Goal: Communication & Community: Connect with others

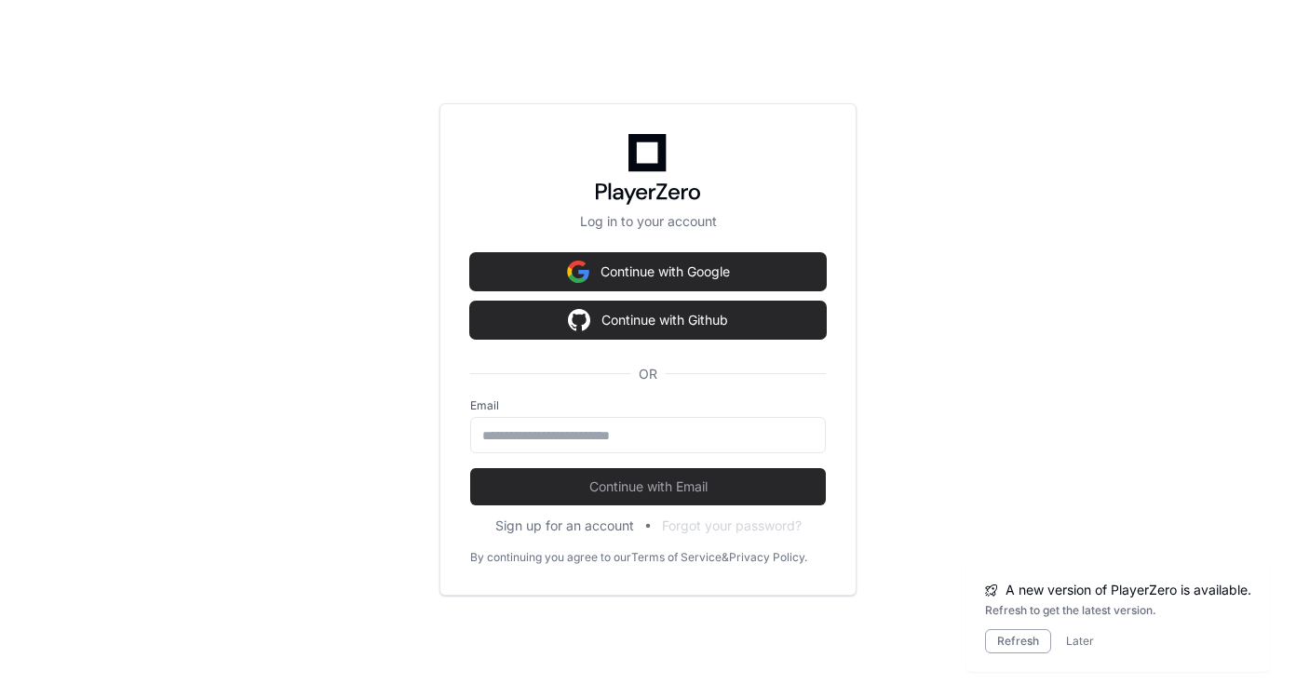
scroll to position [4316, 0]
click at [513, 433] on input "email" at bounding box center [648, 436] width 332 height 19
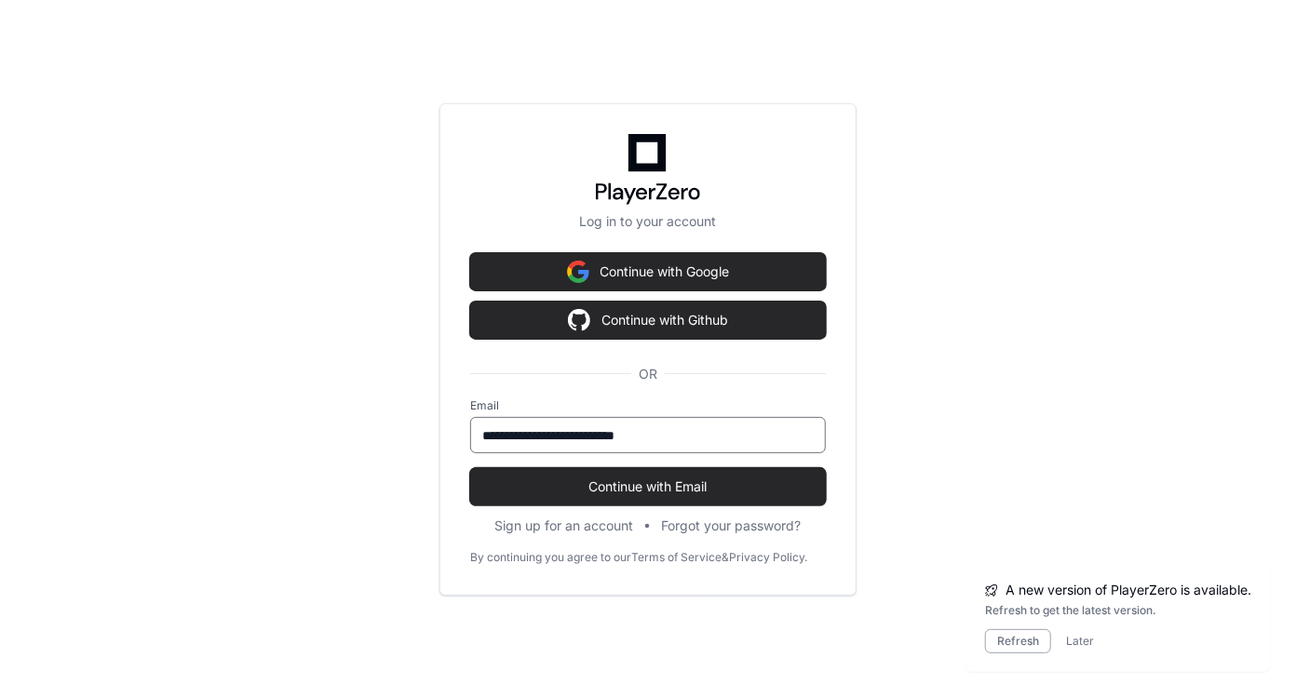
type input "**********"
click at [470, 468] on button "Continue with Email" at bounding box center [648, 486] width 356 height 37
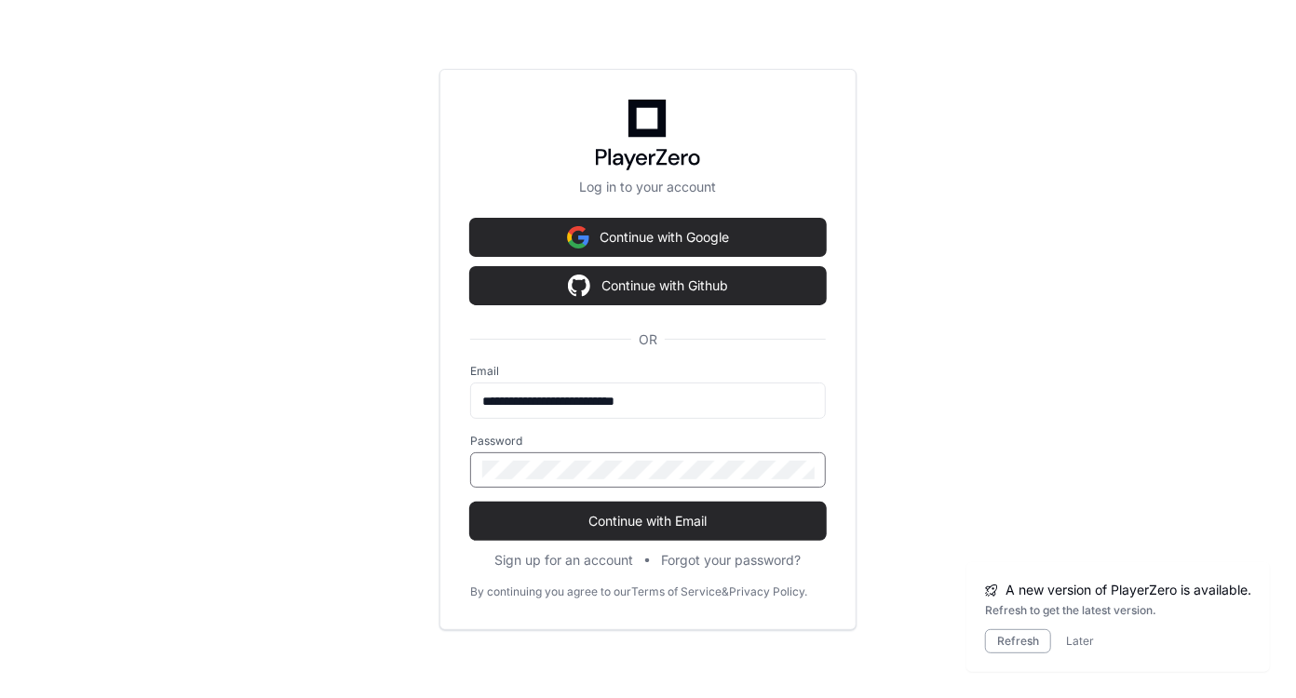
click at [470, 503] on button "Continue with Email" at bounding box center [648, 521] width 356 height 37
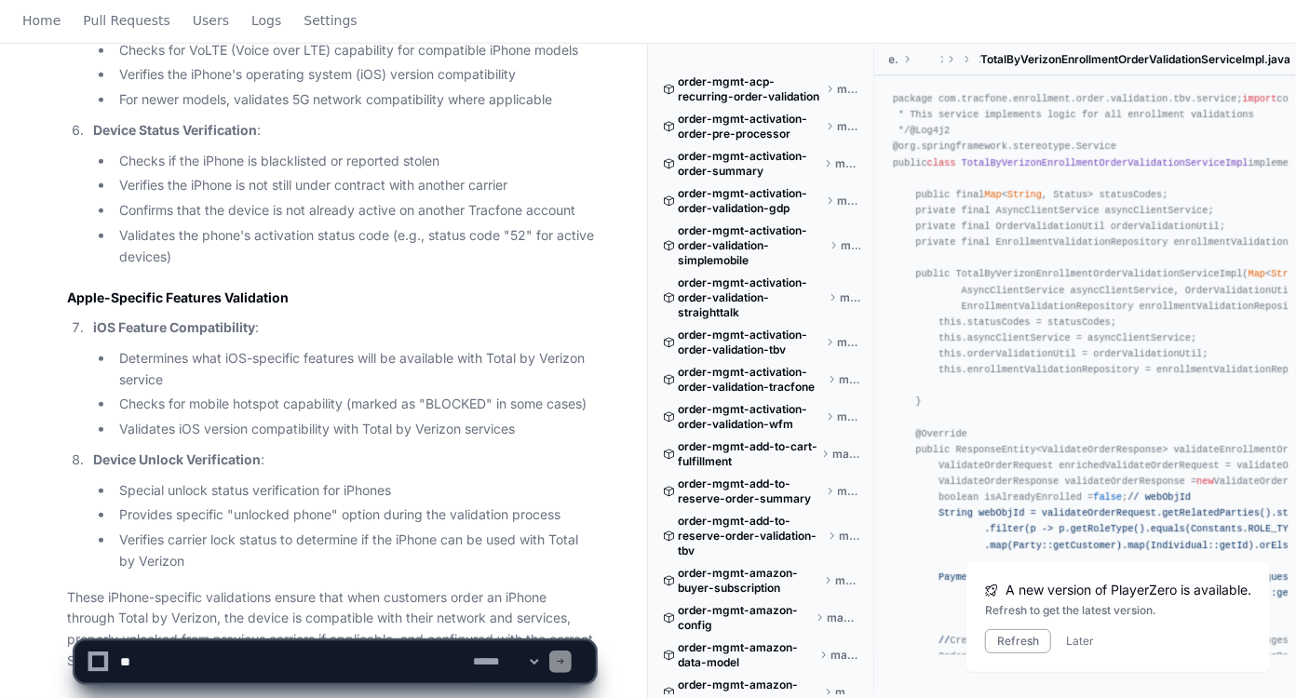
scroll to position [4412, 0]
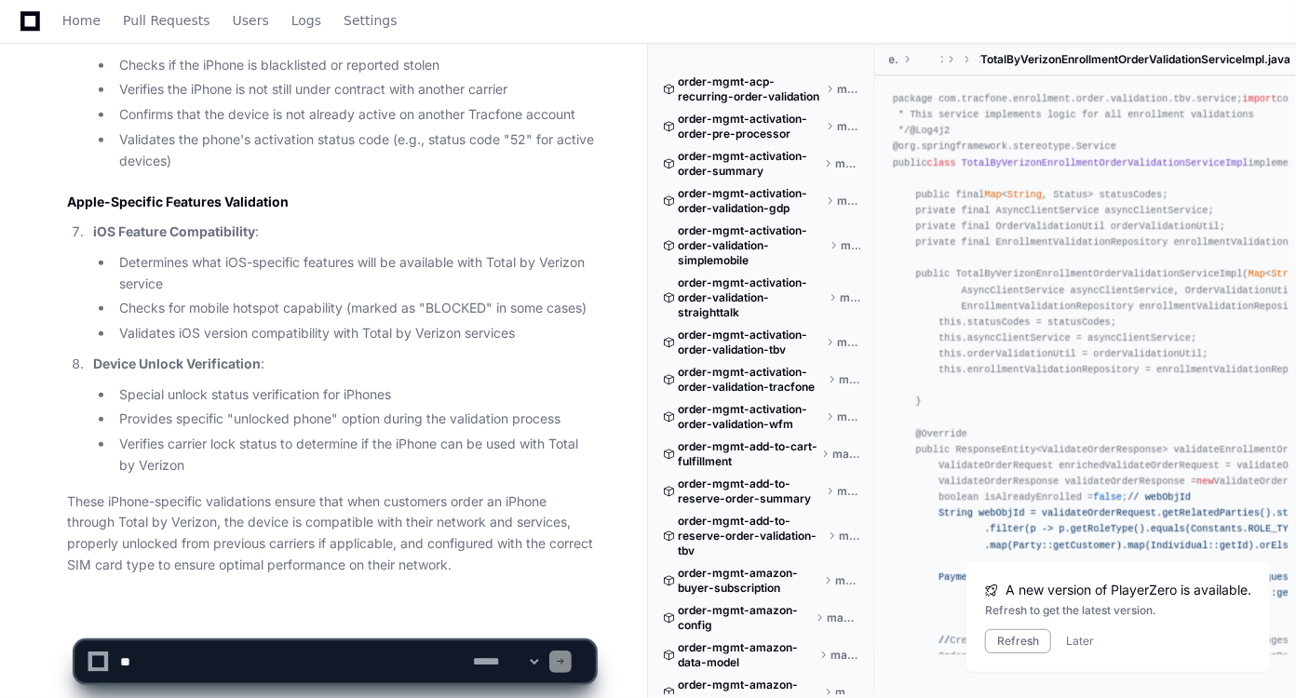
click at [382, 222] on p "iOS Feature Compatibility :" at bounding box center [344, 232] width 502 height 21
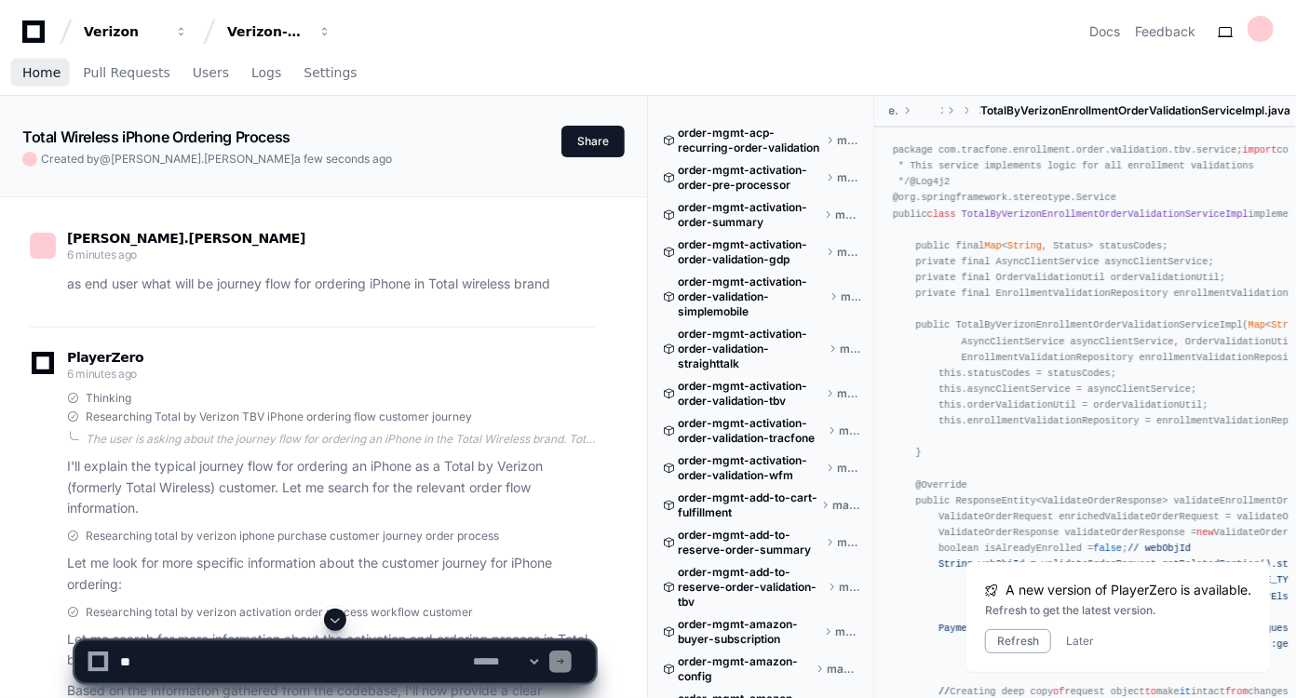
click at [38, 74] on span "Home" at bounding box center [41, 72] width 38 height 11
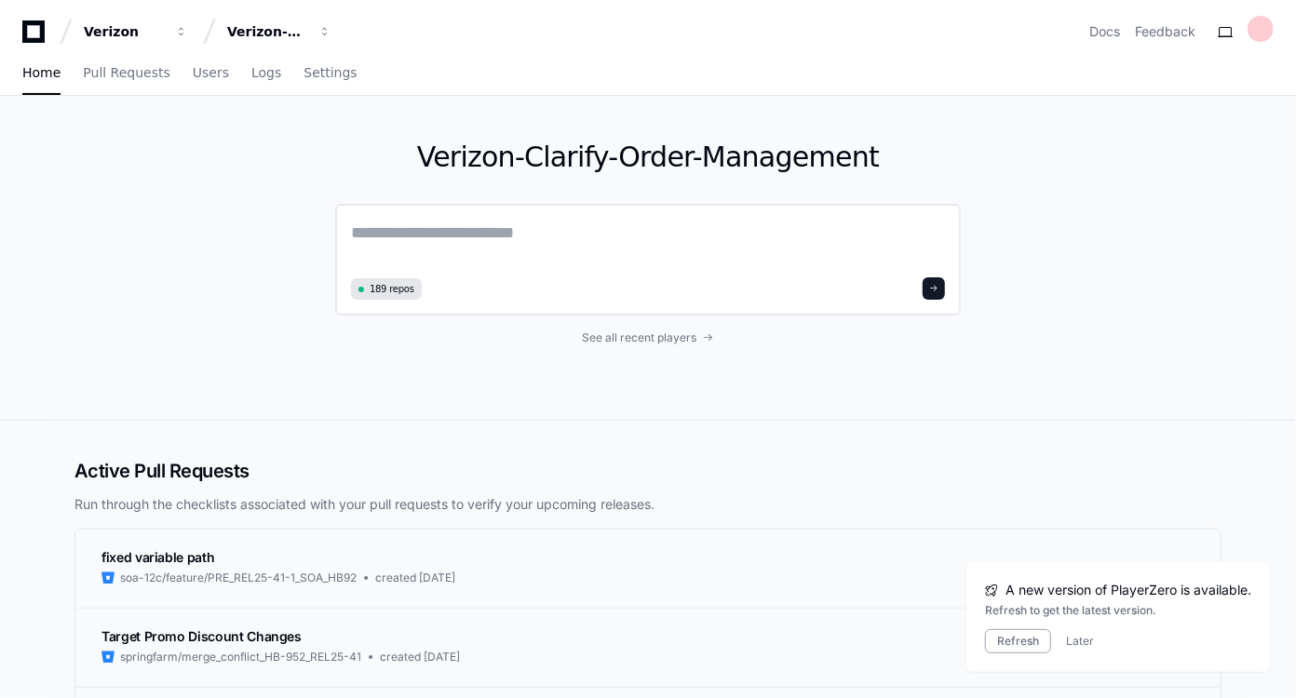
click at [354, 231] on textarea at bounding box center [648, 246] width 594 height 52
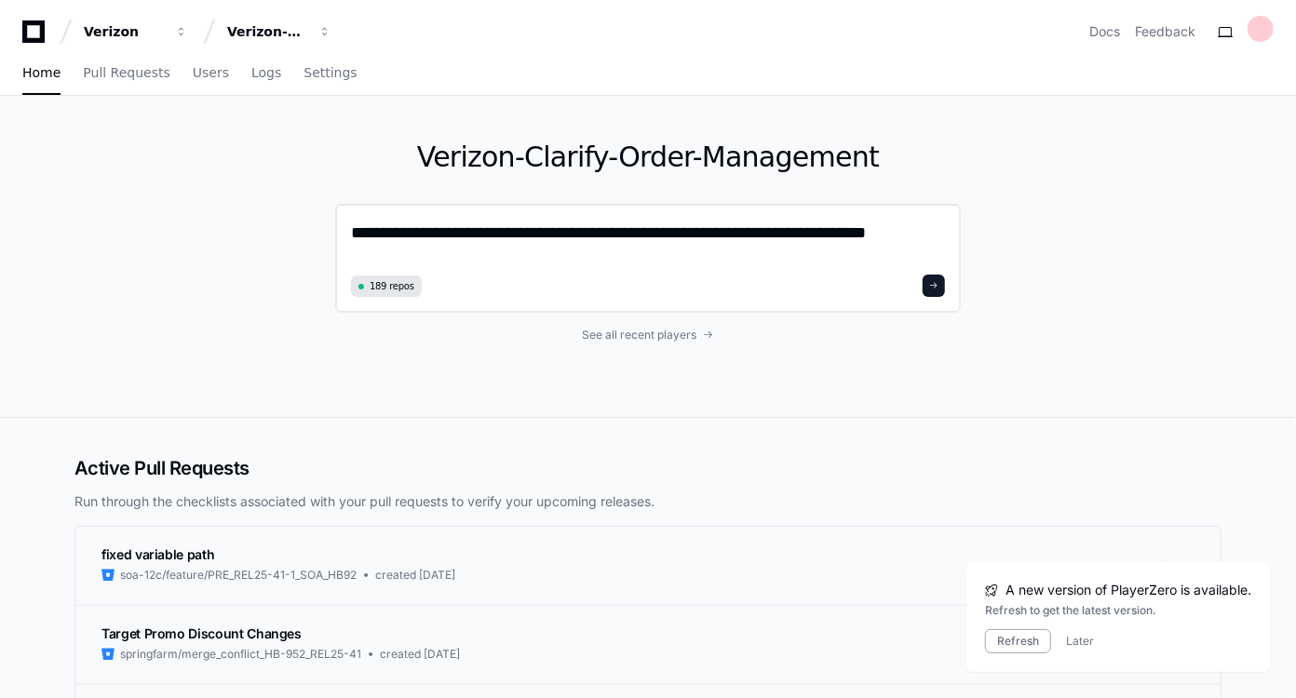
type textarea "**********"
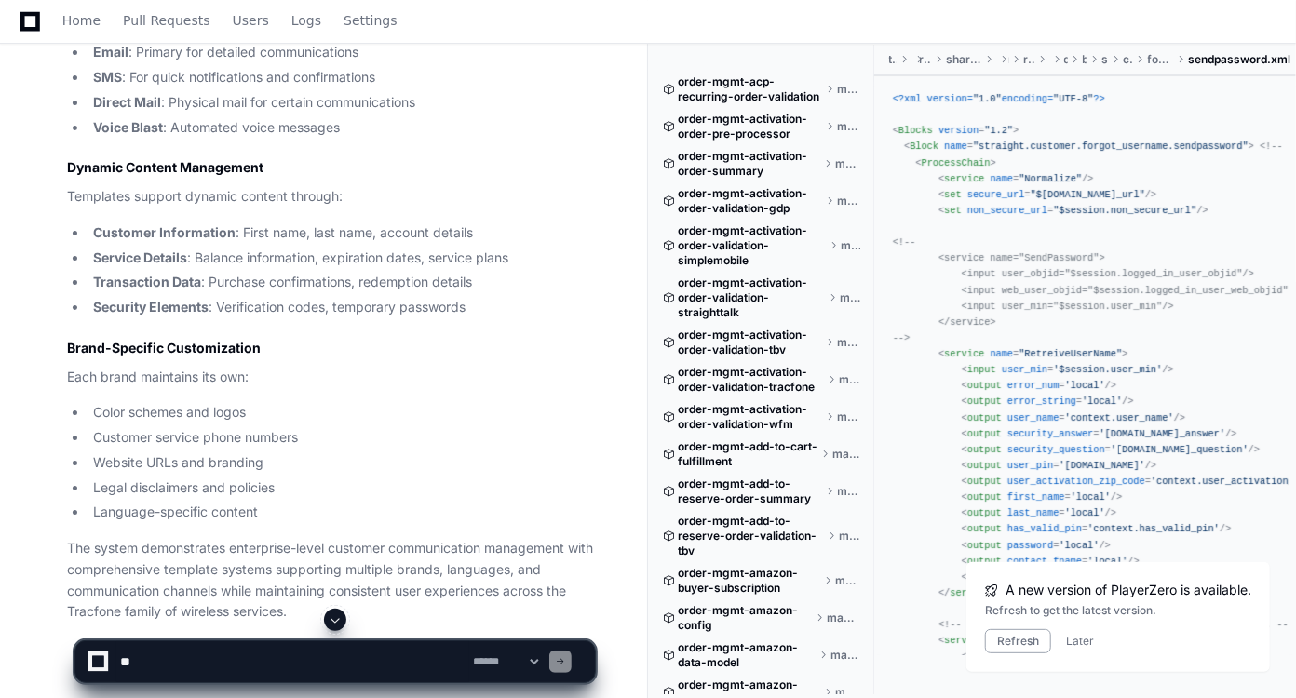
scroll to position [3308, 0]
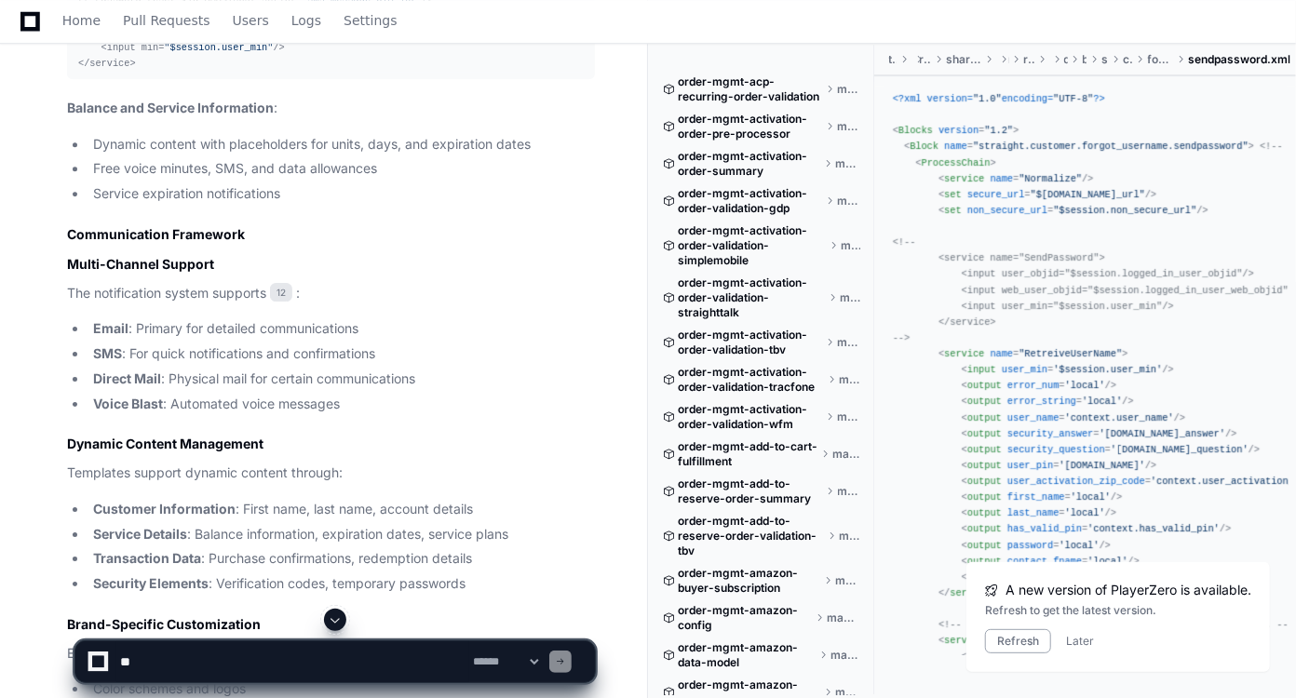
scroll to position [2834, 0]
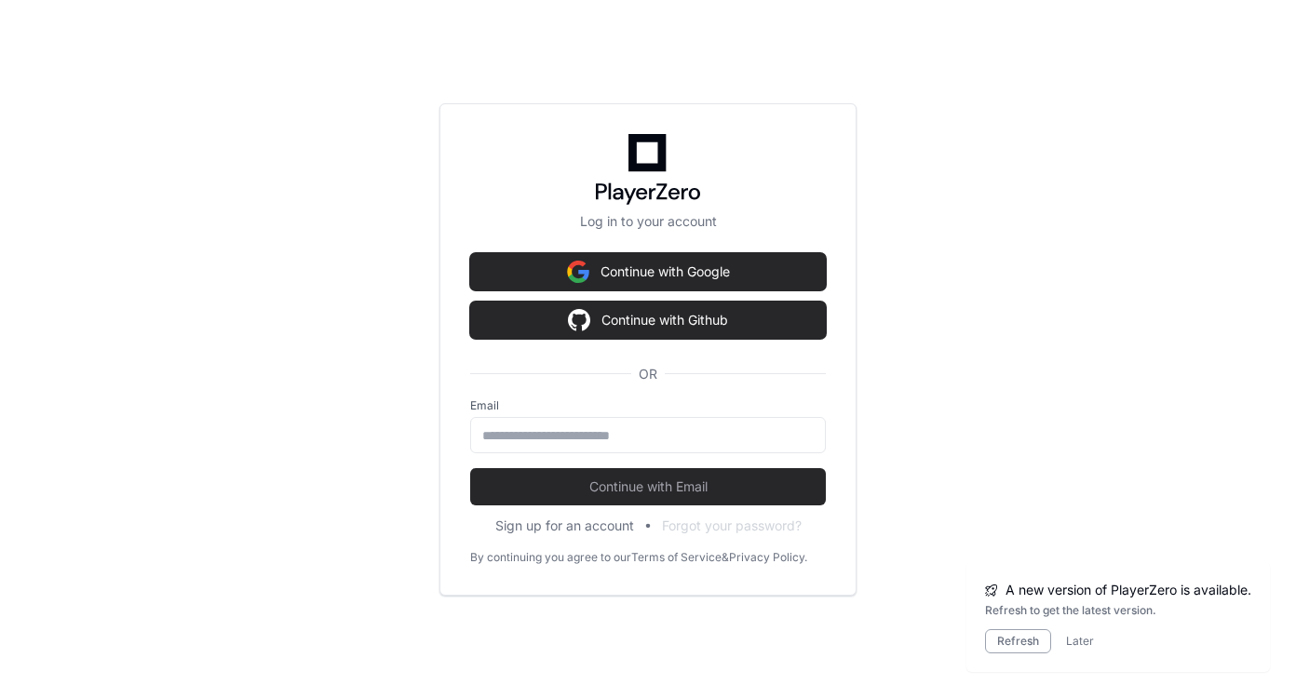
scroll to position [581, 0]
click at [490, 431] on input "email" at bounding box center [648, 436] width 332 height 19
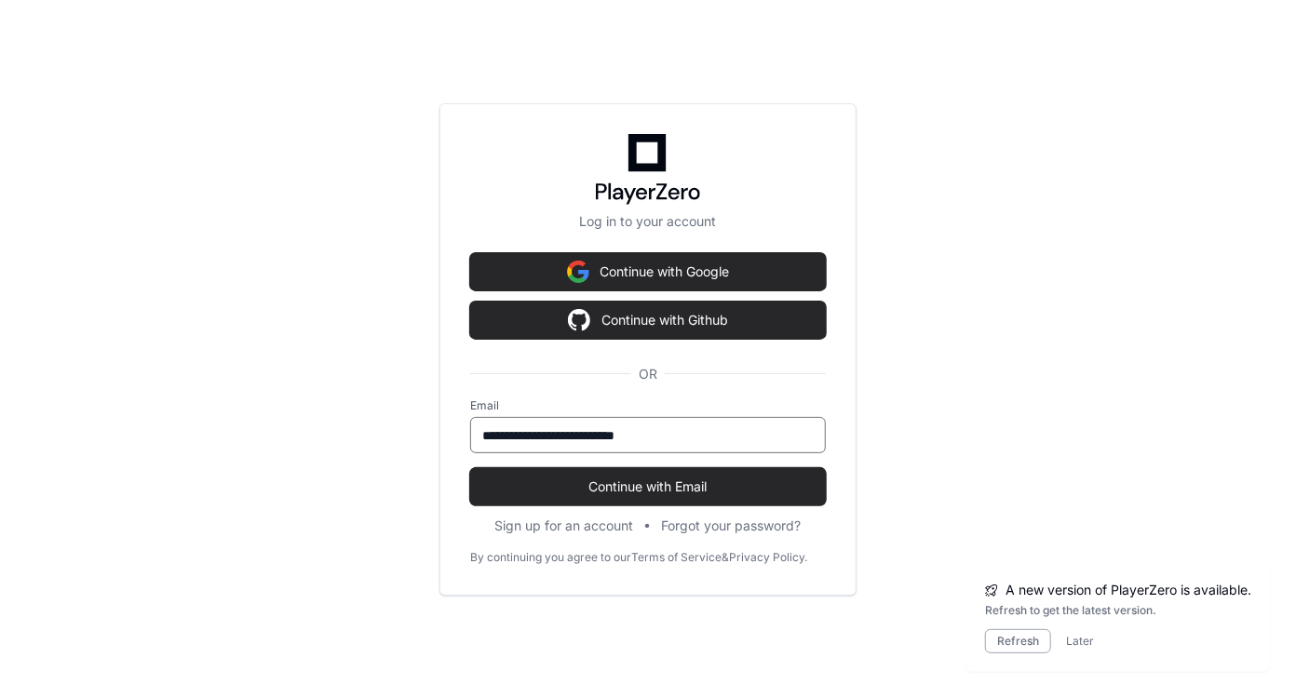
type input "**********"
click at [470, 468] on button "Continue with Email" at bounding box center [648, 486] width 356 height 37
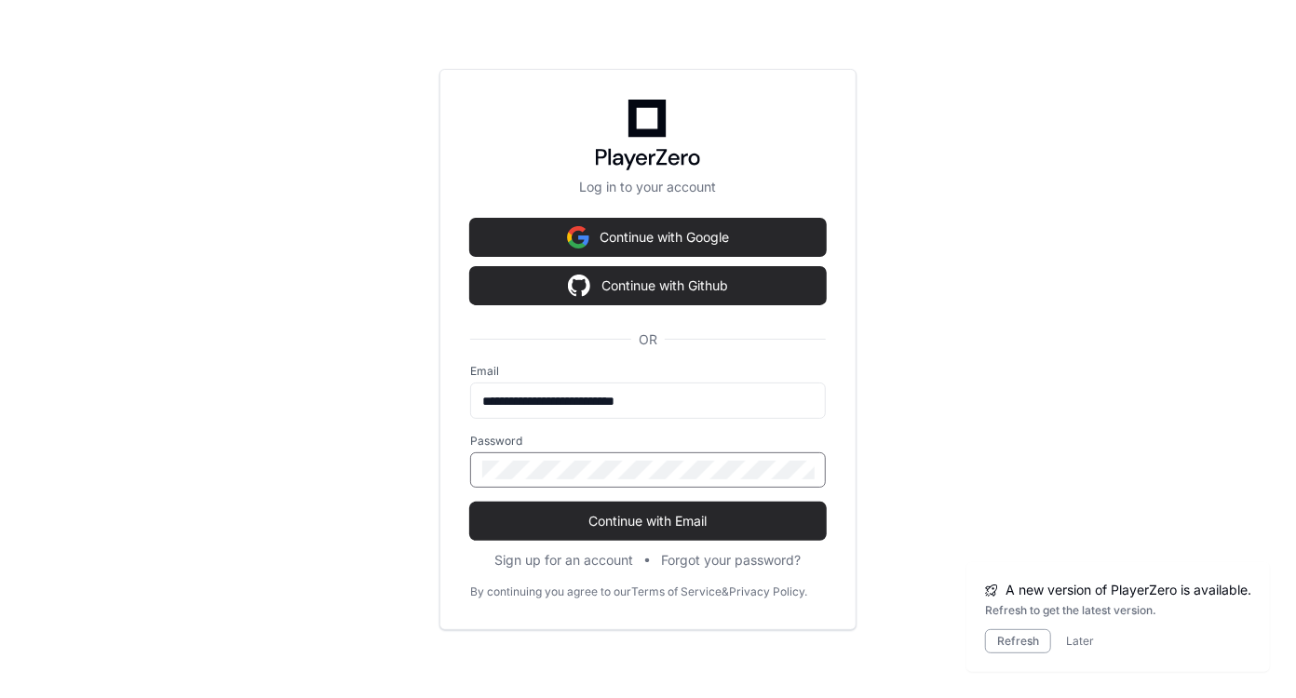
click at [470, 503] on button "Continue with Email" at bounding box center [648, 521] width 356 height 37
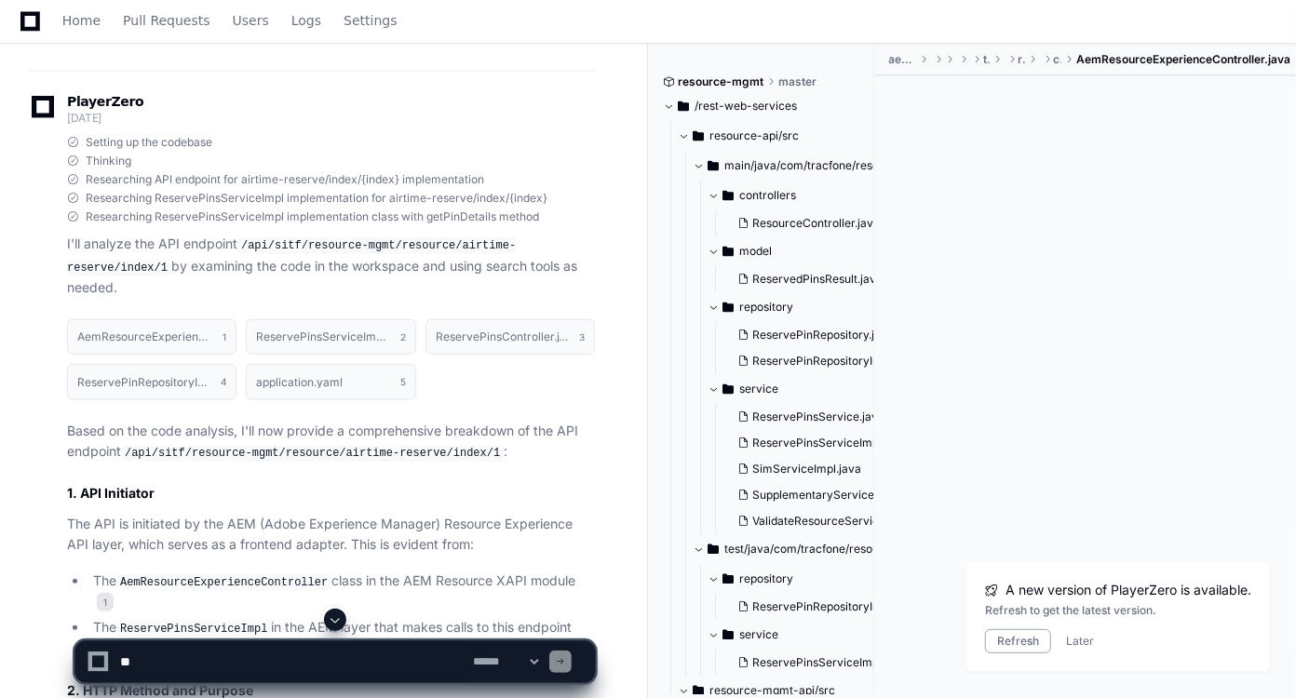
scroll to position [677, 0]
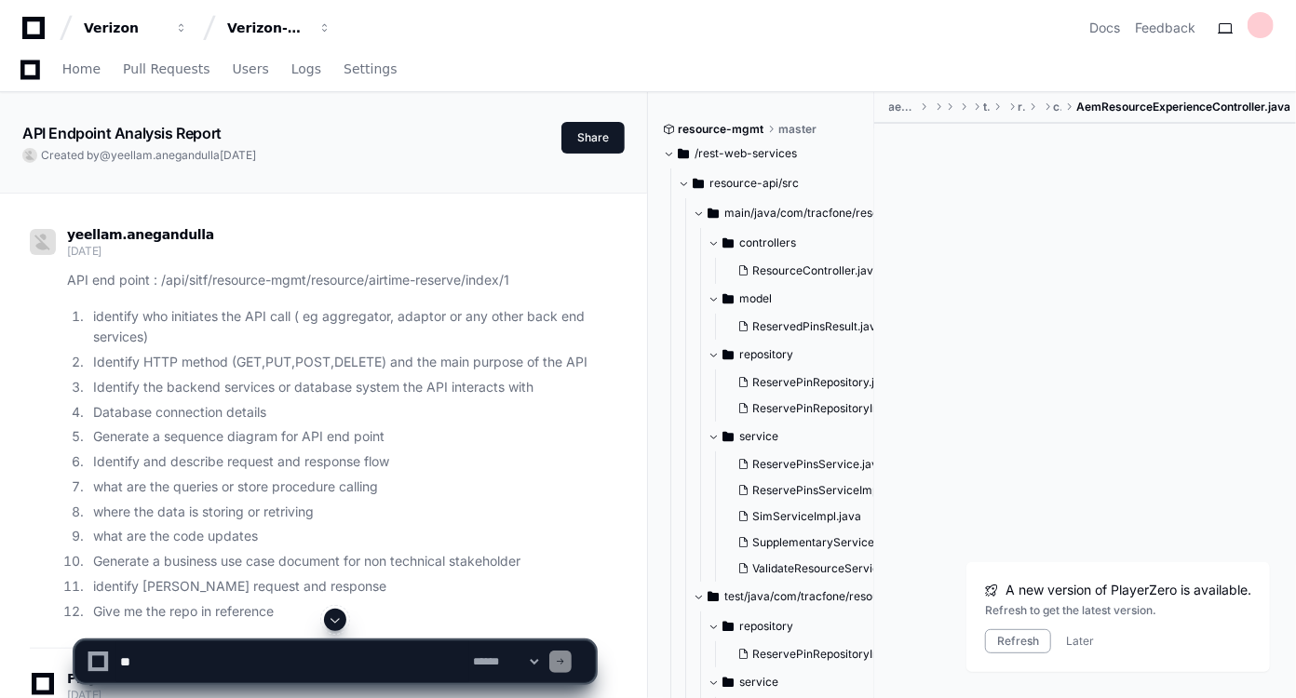
scroll to position [0, 0]
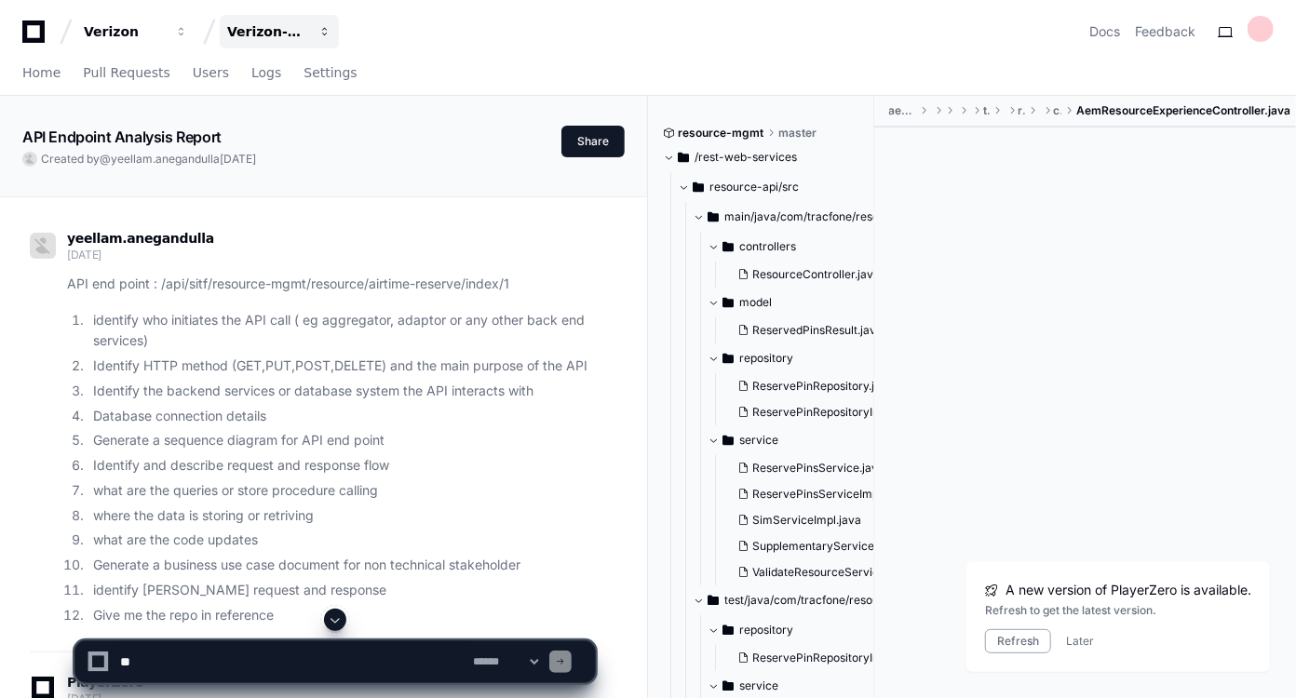
click at [330, 28] on span "button" at bounding box center [325, 31] width 13 height 13
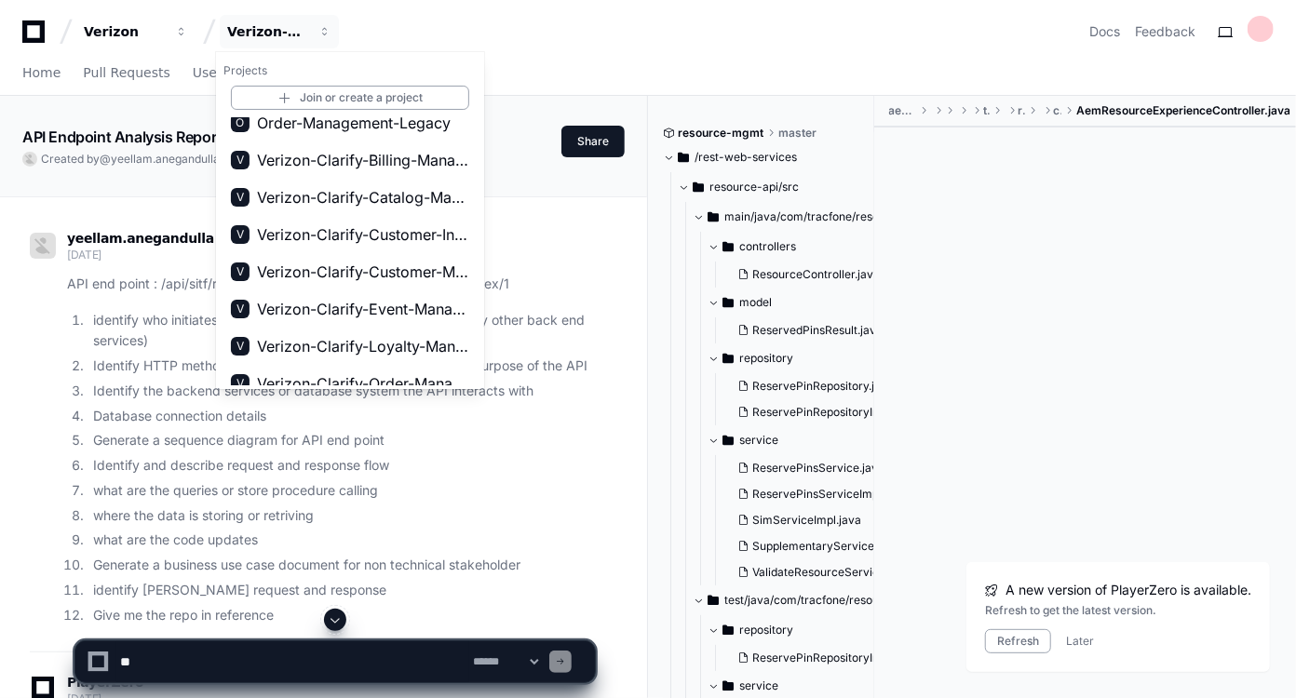
scroll to position [130, 0]
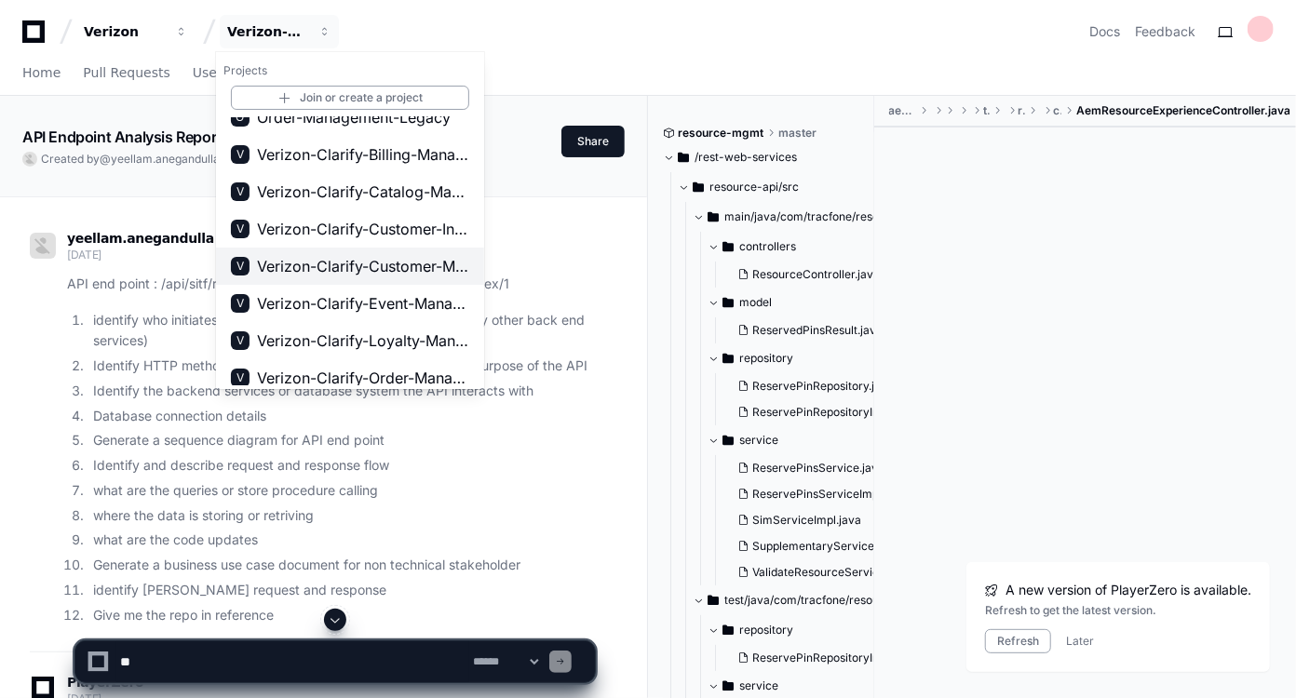
click at [369, 268] on span "Verizon-Clarify-Customer-Management" at bounding box center [363, 266] width 212 height 22
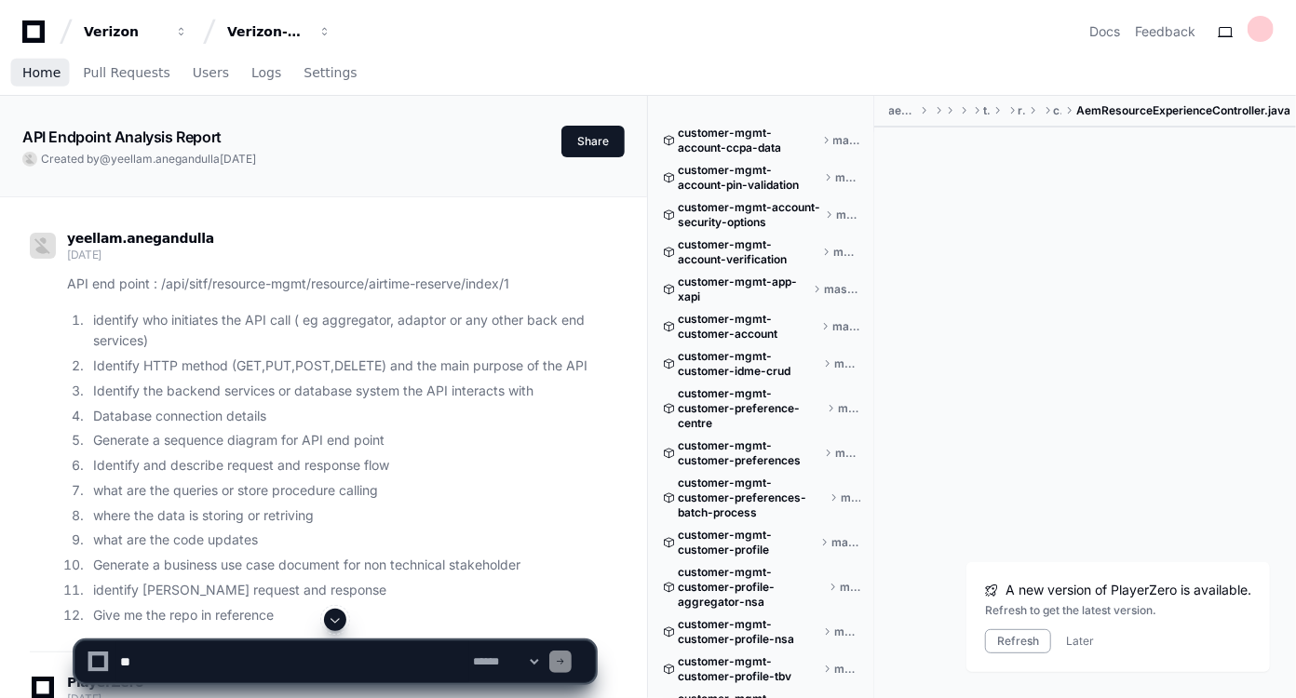
click at [38, 76] on span "Home" at bounding box center [41, 72] width 38 height 11
click at [44, 74] on span "Home" at bounding box center [41, 72] width 38 height 11
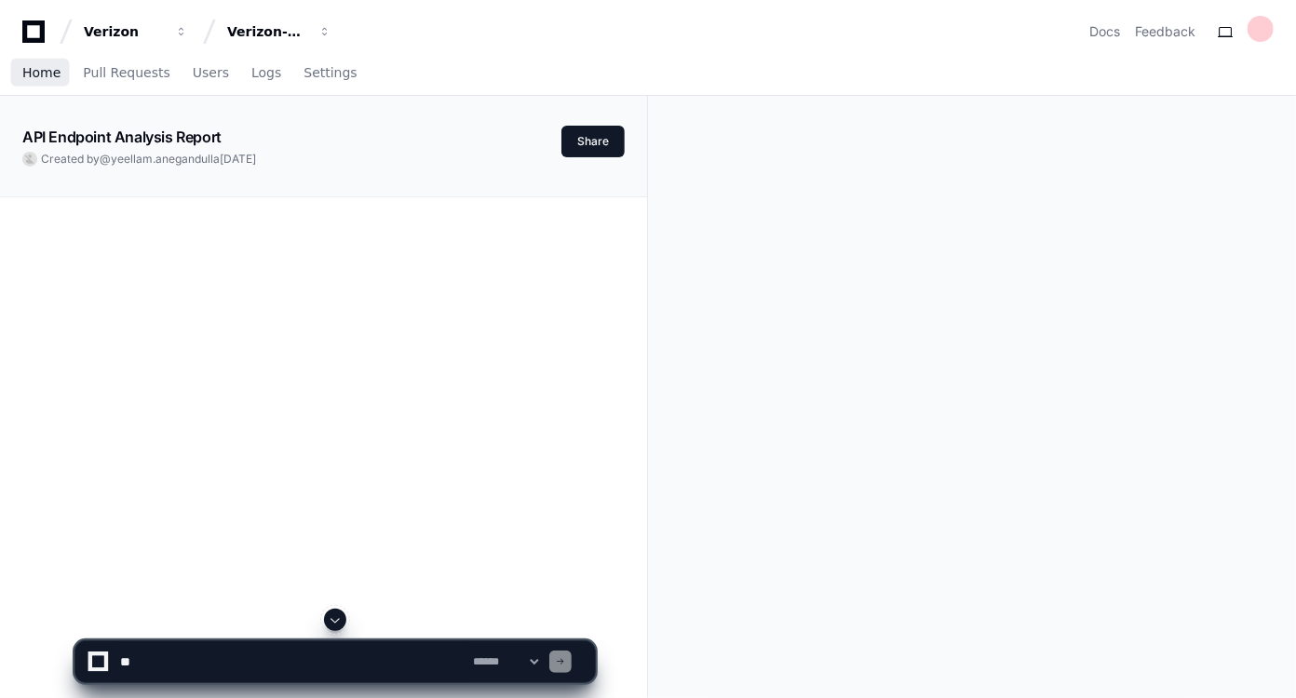
click at [35, 71] on span "Home" at bounding box center [41, 72] width 38 height 11
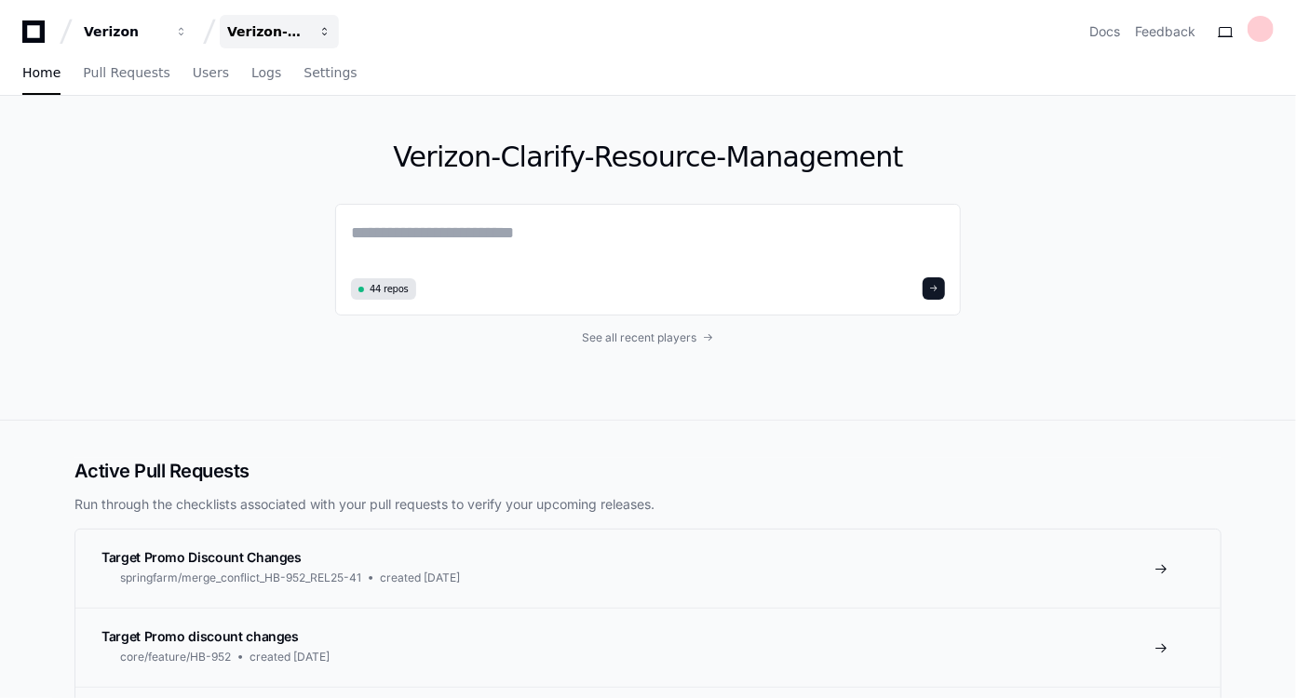
click at [326, 32] on span "button" at bounding box center [325, 31] width 13 height 13
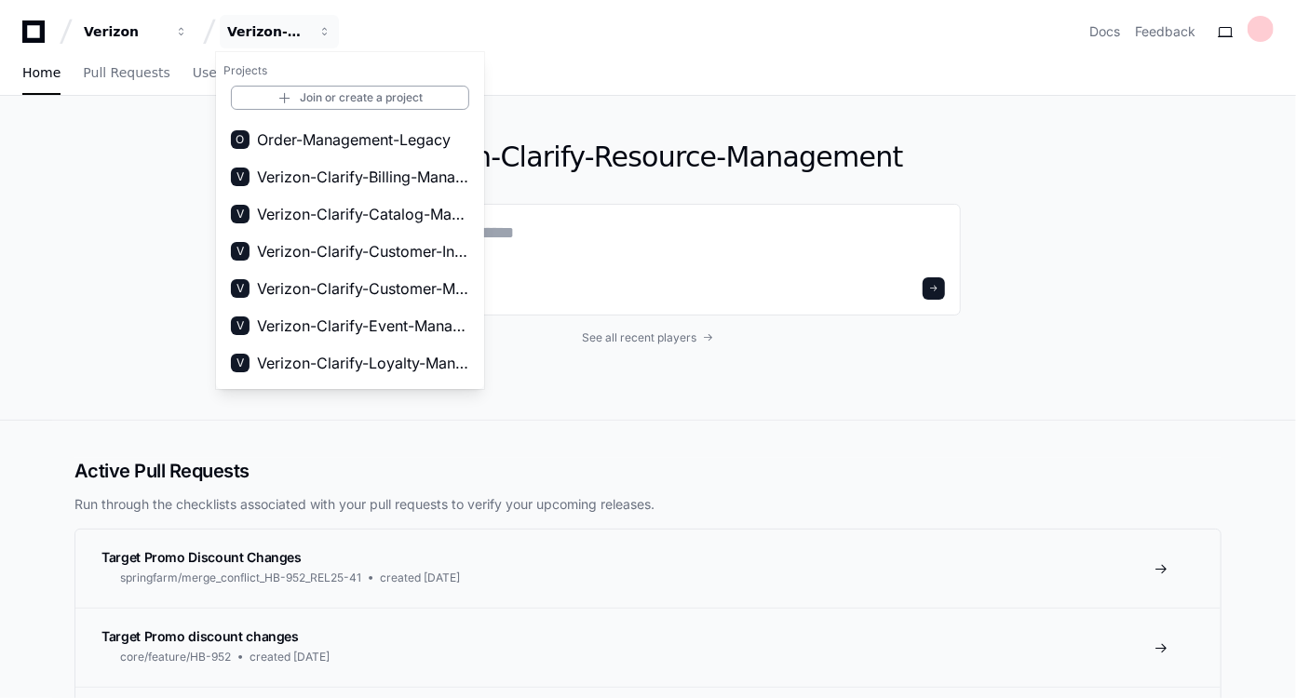
scroll to position [114, 0]
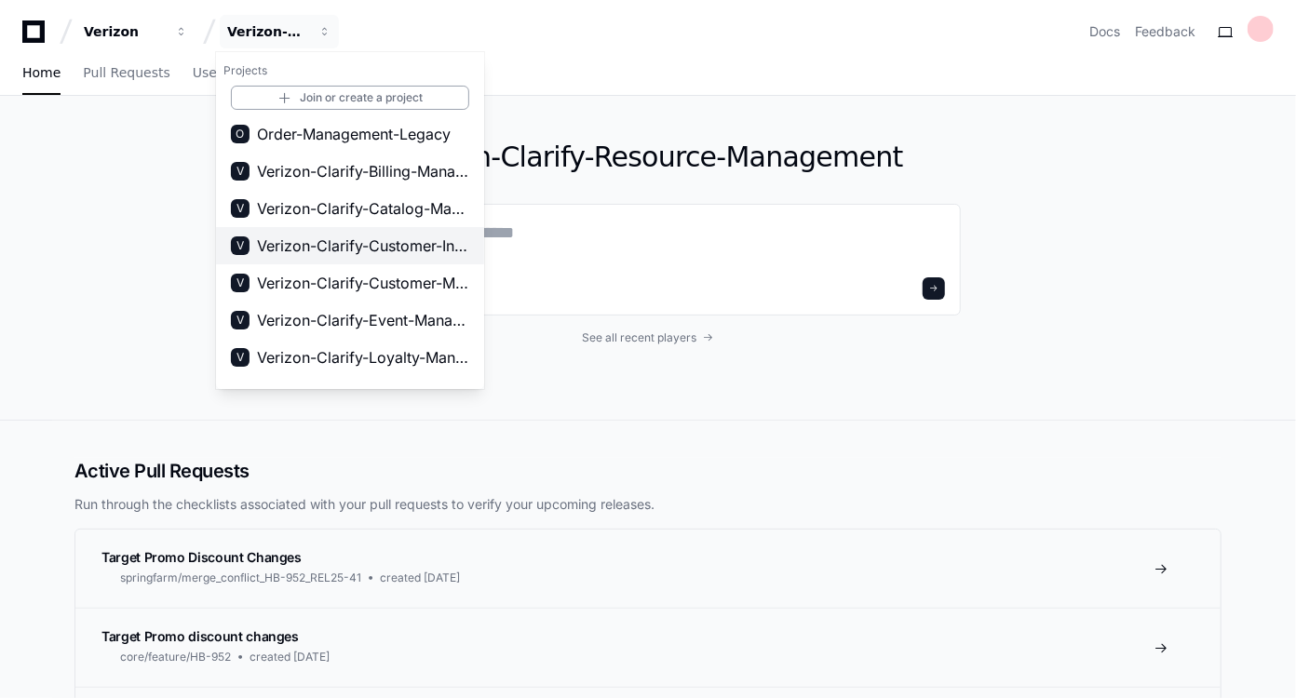
click at [402, 246] on span "Verizon-Clarify-Customer-Integrations" at bounding box center [363, 246] width 212 height 22
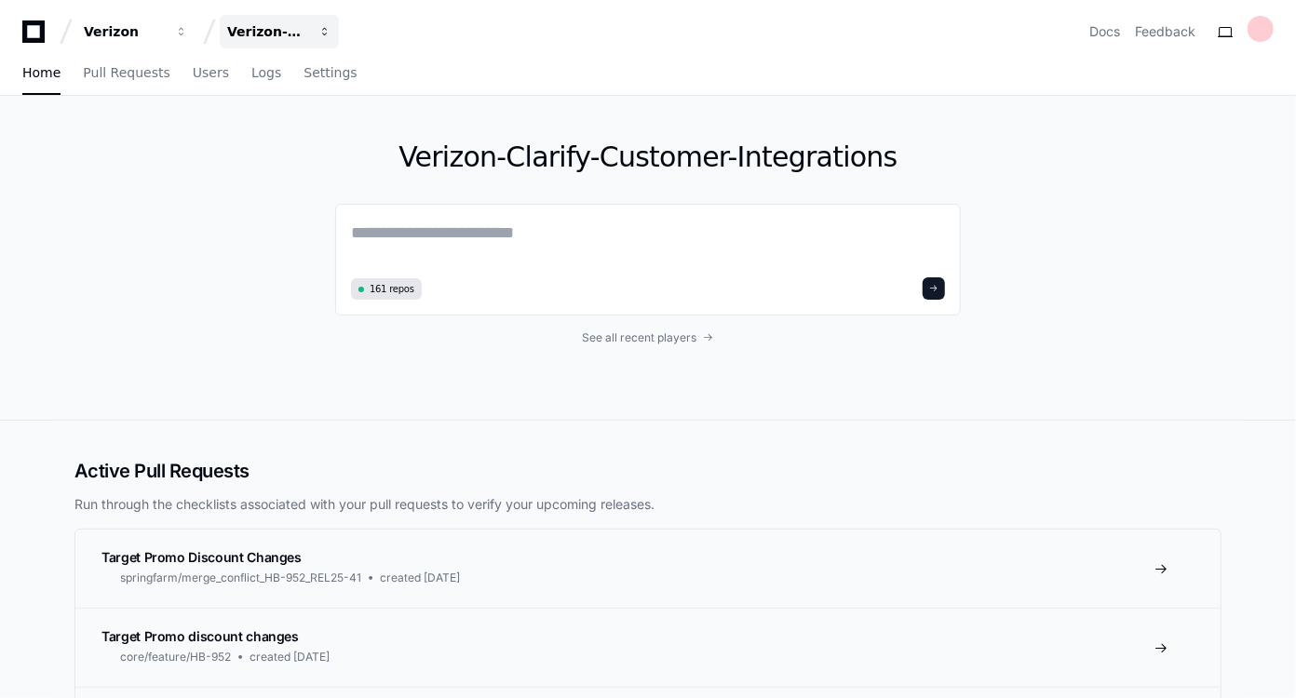
click at [326, 35] on span "button" at bounding box center [325, 31] width 13 height 13
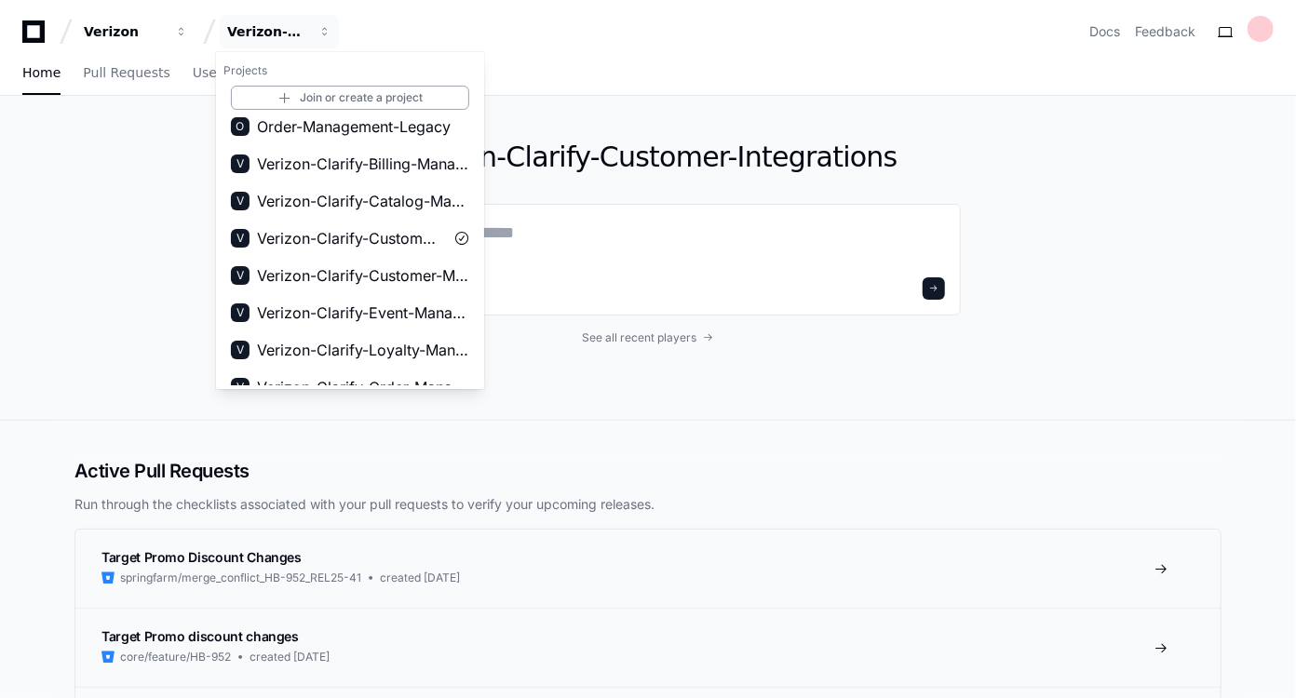
scroll to position [124, 0]
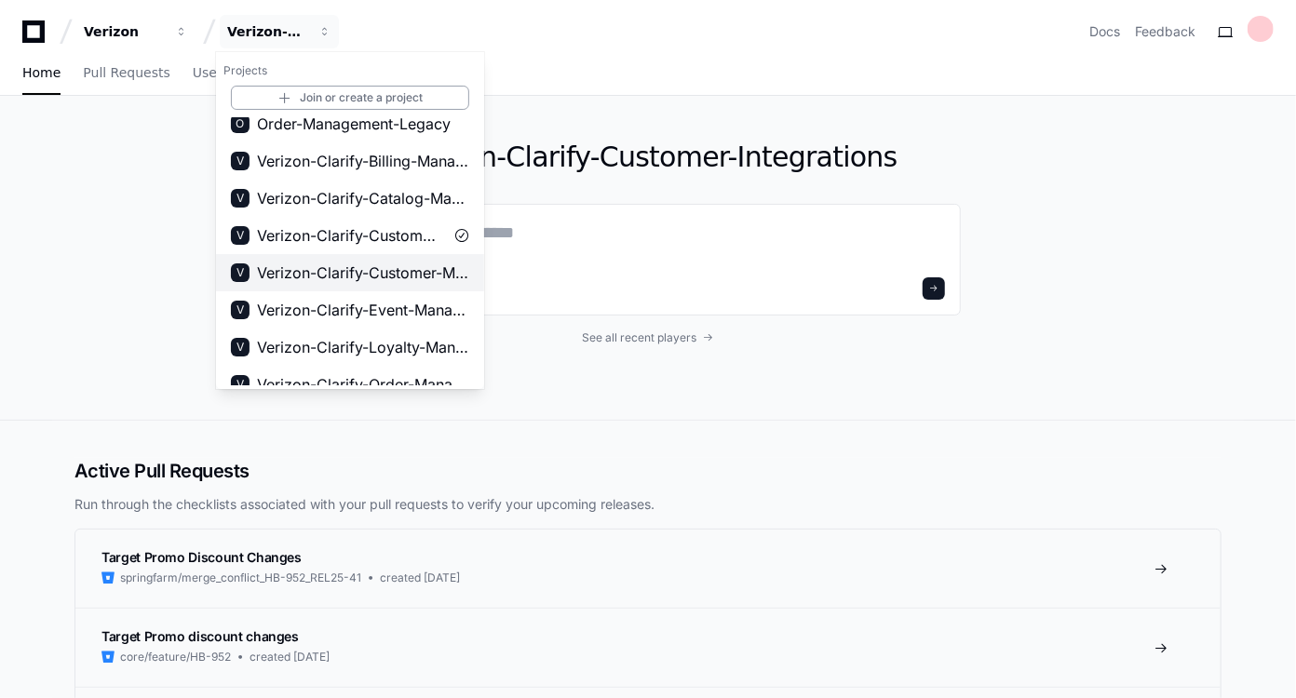
click at [374, 271] on span "Verizon-Clarify-Customer-Management" at bounding box center [363, 273] width 212 height 22
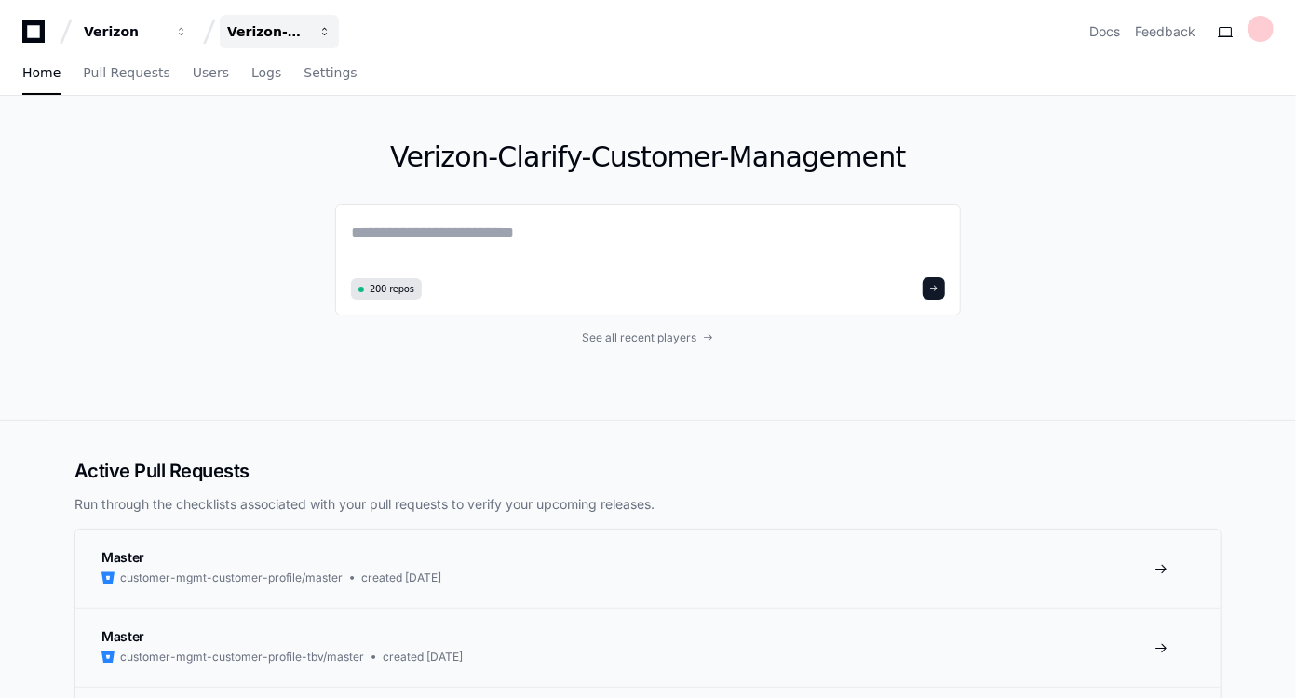
click at [322, 34] on span "button" at bounding box center [325, 31] width 13 height 13
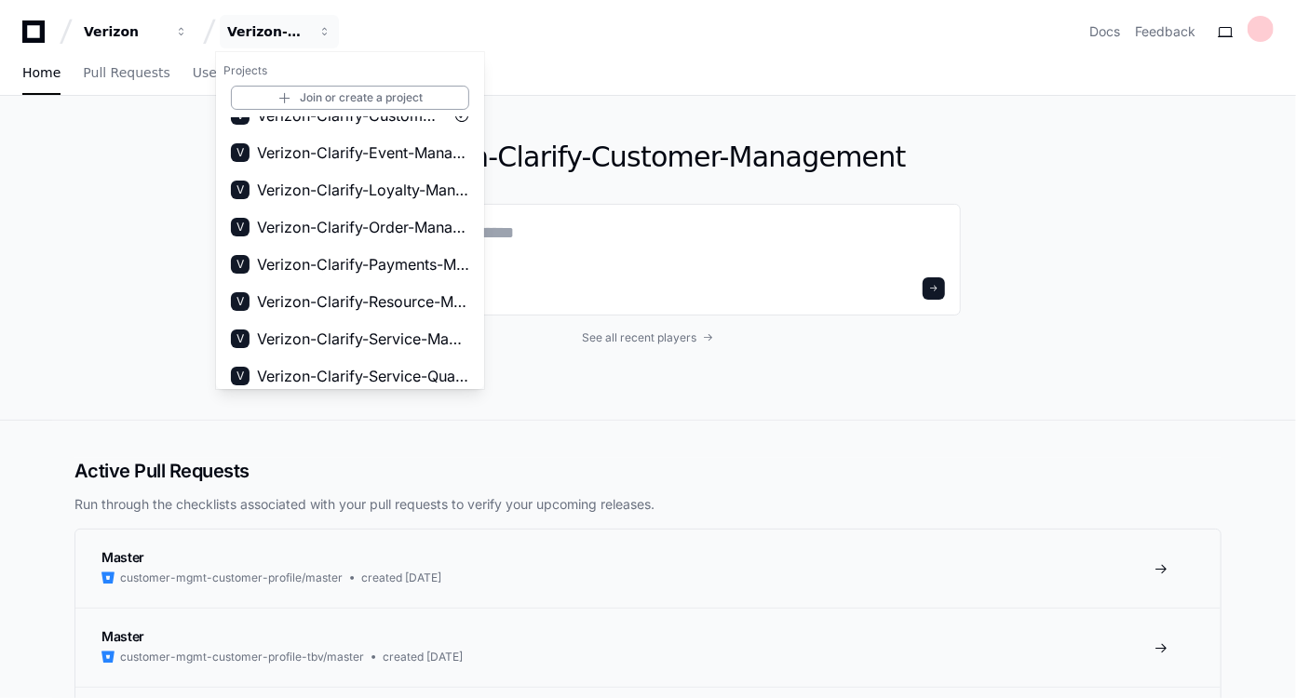
scroll to position [291, 0]
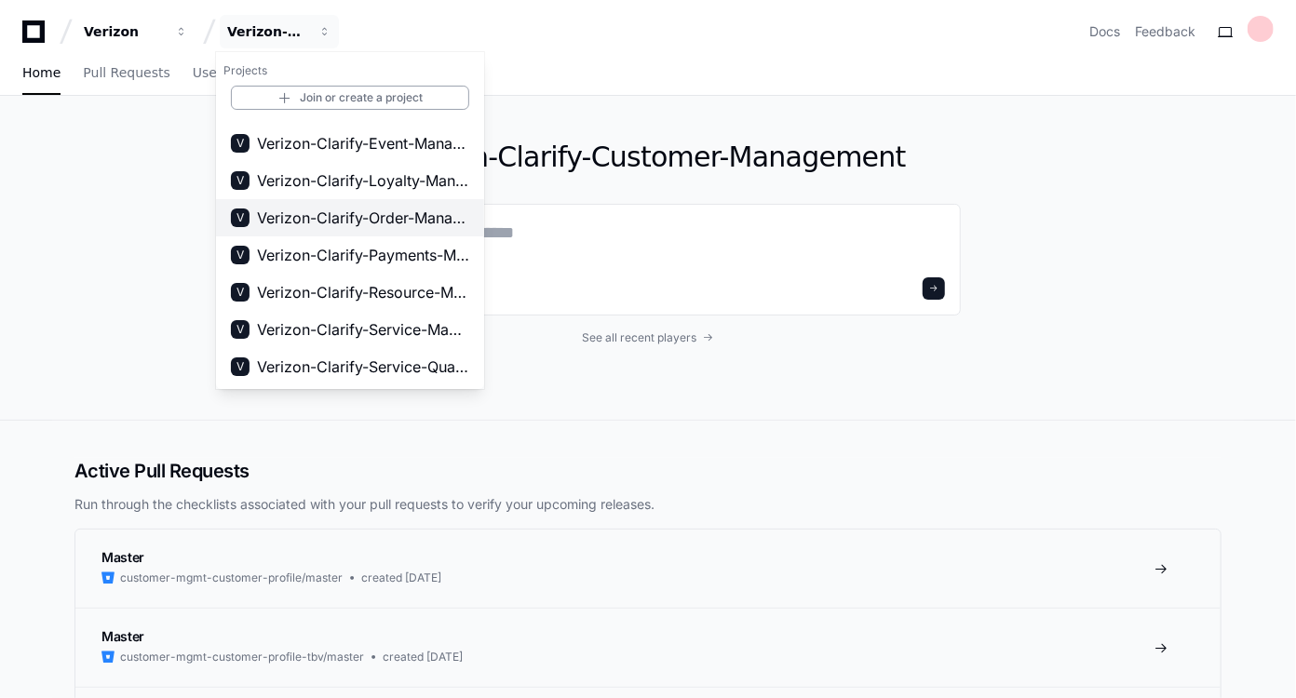
click at [391, 214] on span "Verizon-Clarify-Order-Management" at bounding box center [363, 218] width 212 height 22
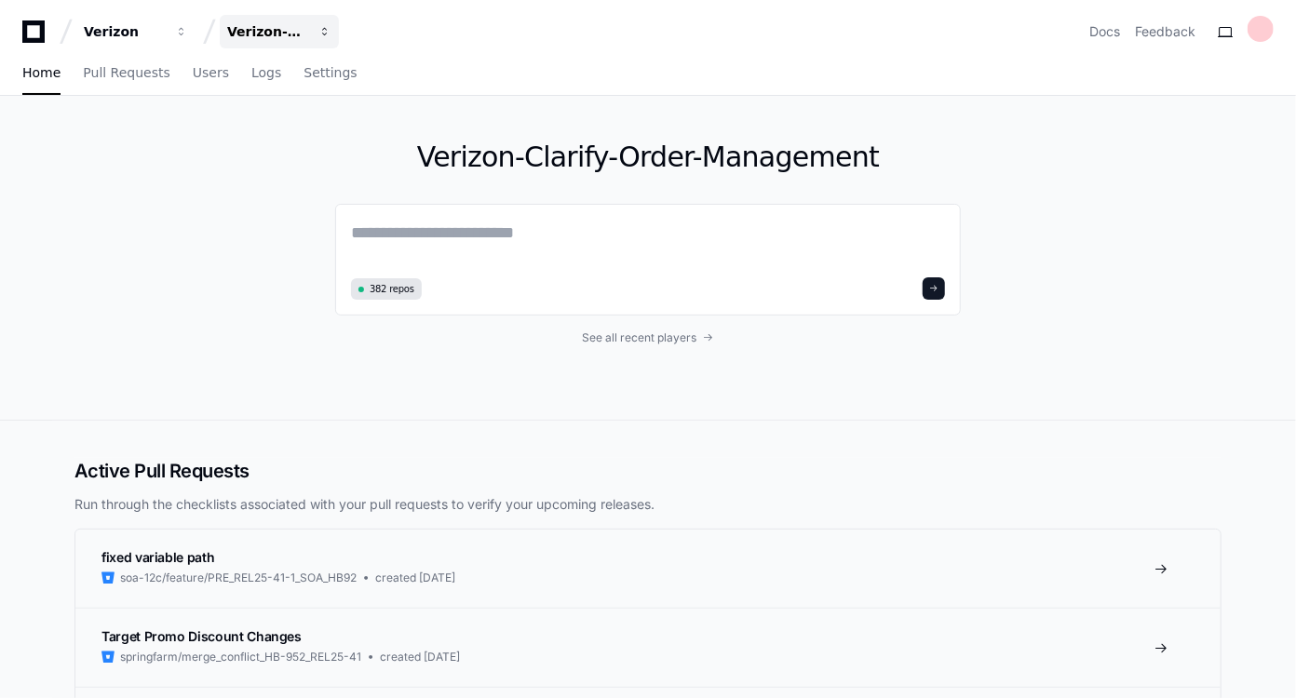
click at [324, 35] on span "button" at bounding box center [325, 31] width 13 height 13
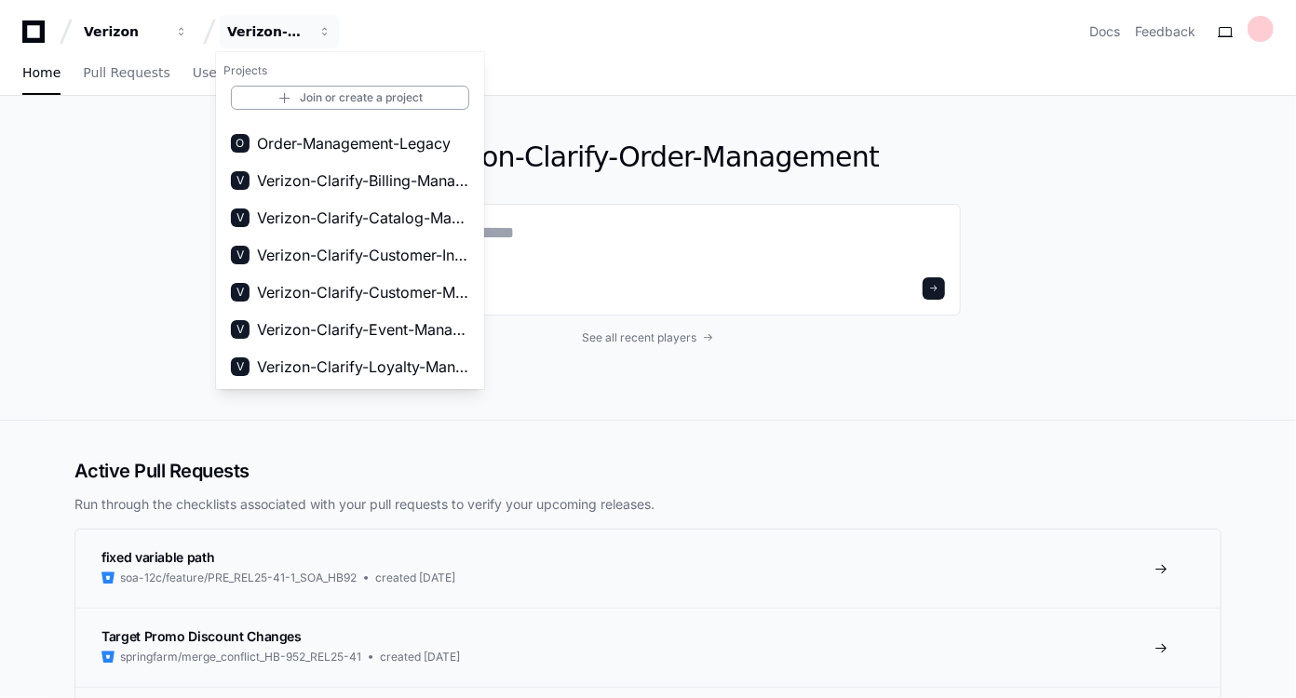
scroll to position [106, 0]
click at [443, 252] on span "Verizon-Clarify-Customer-Integrations" at bounding box center [363, 253] width 212 height 22
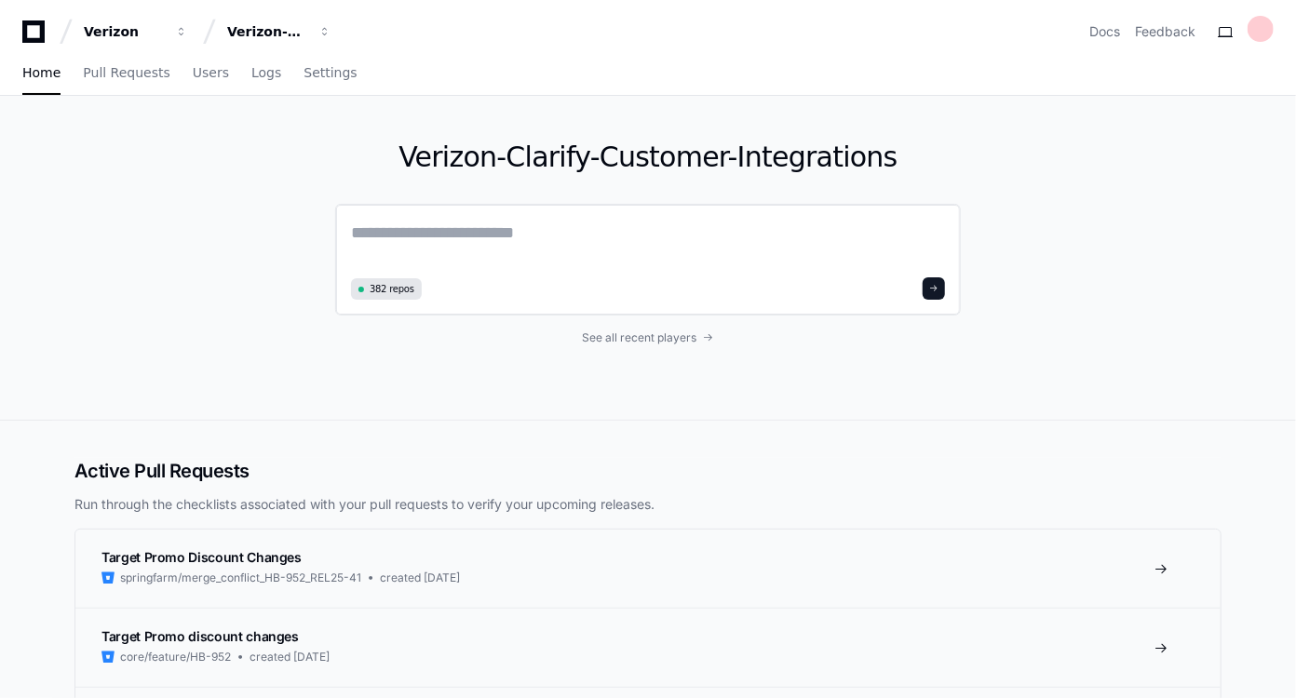
click at [359, 230] on textarea at bounding box center [648, 246] width 594 height 52
paste textarea "**********"
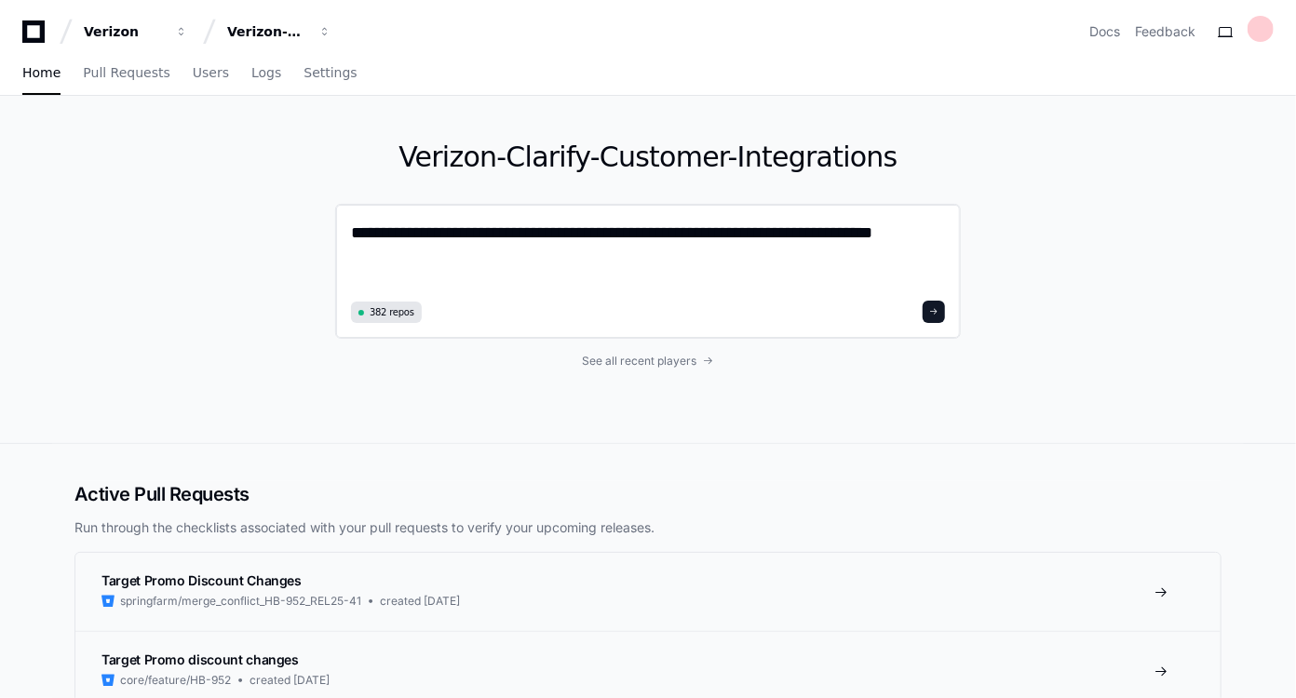
type textarea "**********"
click at [933, 312] on span at bounding box center [933, 311] width 9 height 9
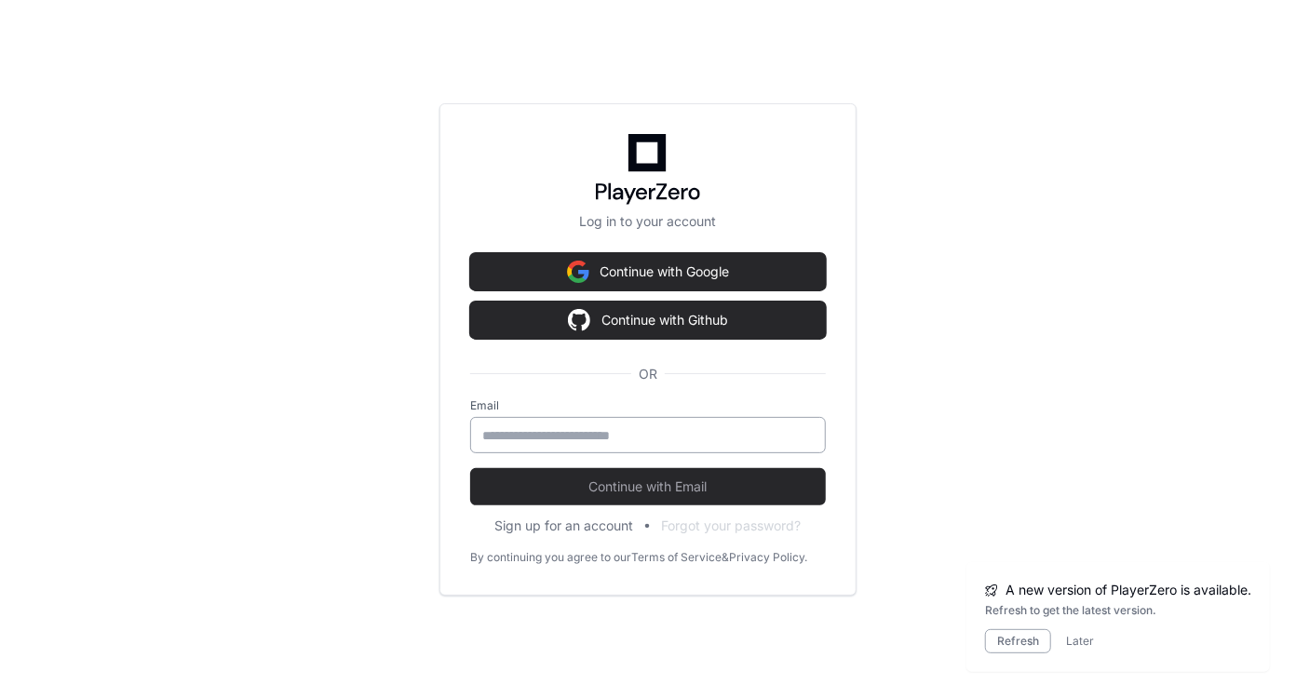
click at [516, 430] on input "email" at bounding box center [648, 436] width 332 height 19
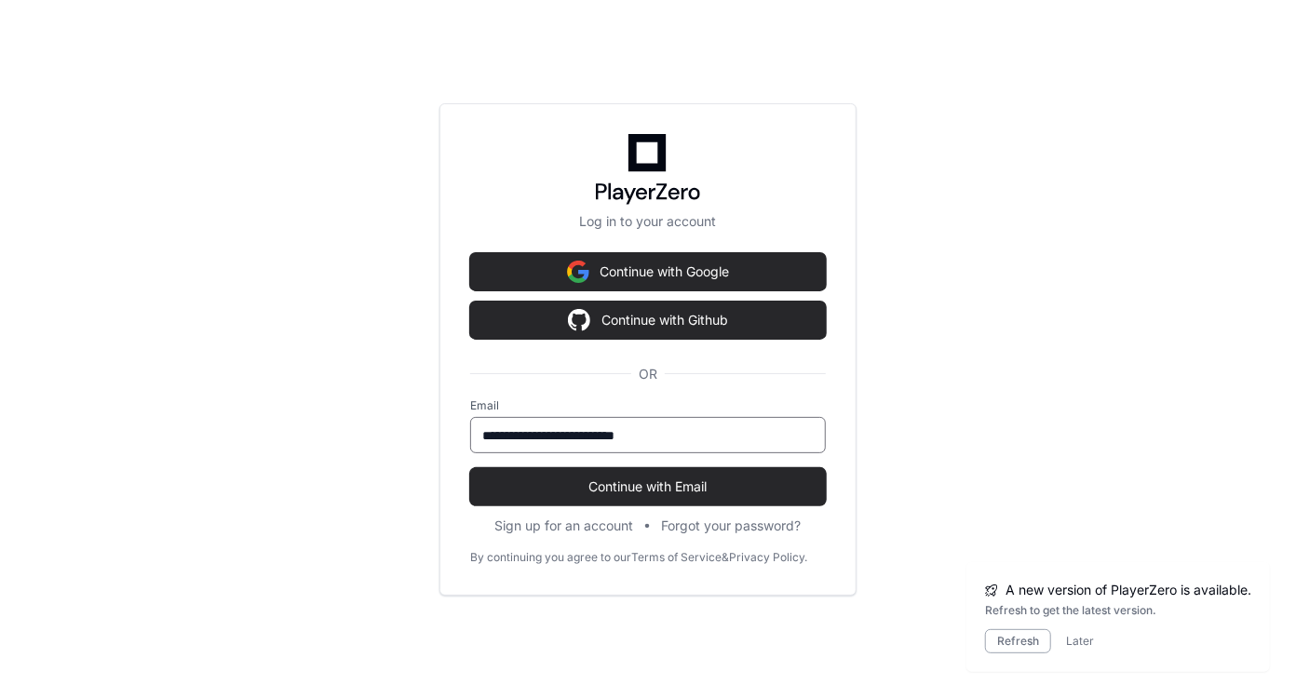
type input "**********"
click at [470, 468] on button "Continue with Email" at bounding box center [648, 486] width 356 height 37
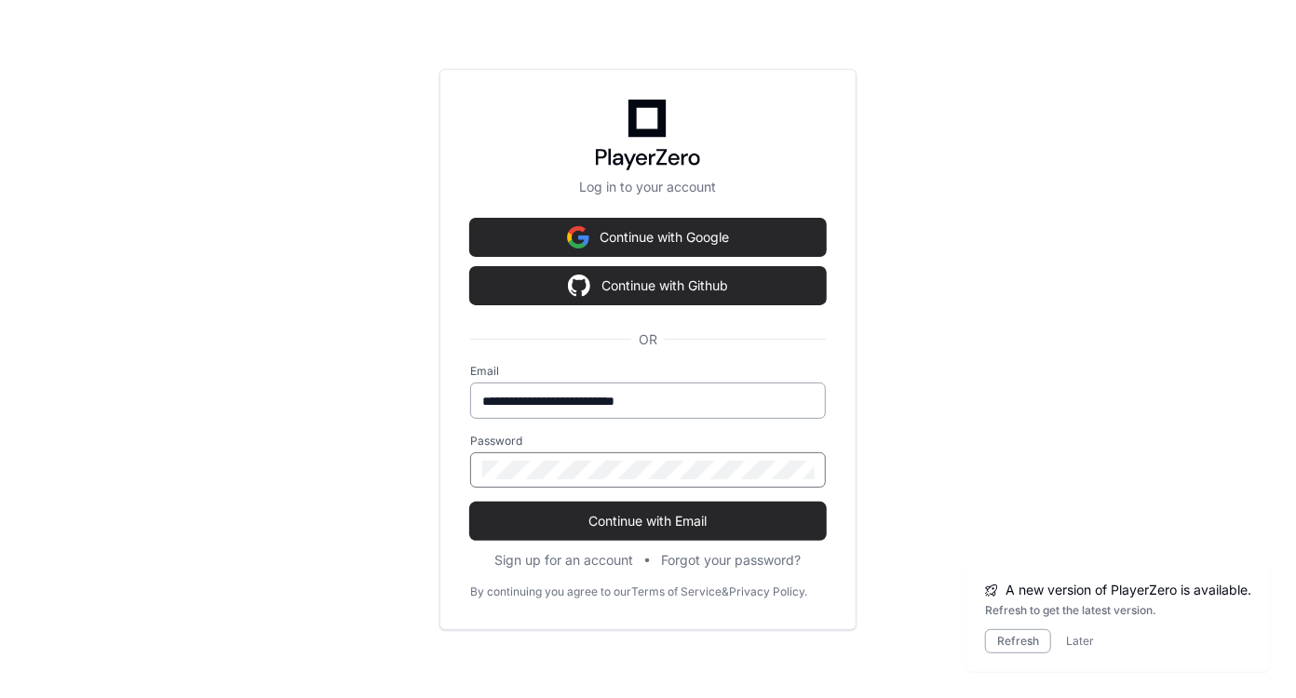
click at [470, 503] on button "Continue with Email" at bounding box center [648, 521] width 356 height 37
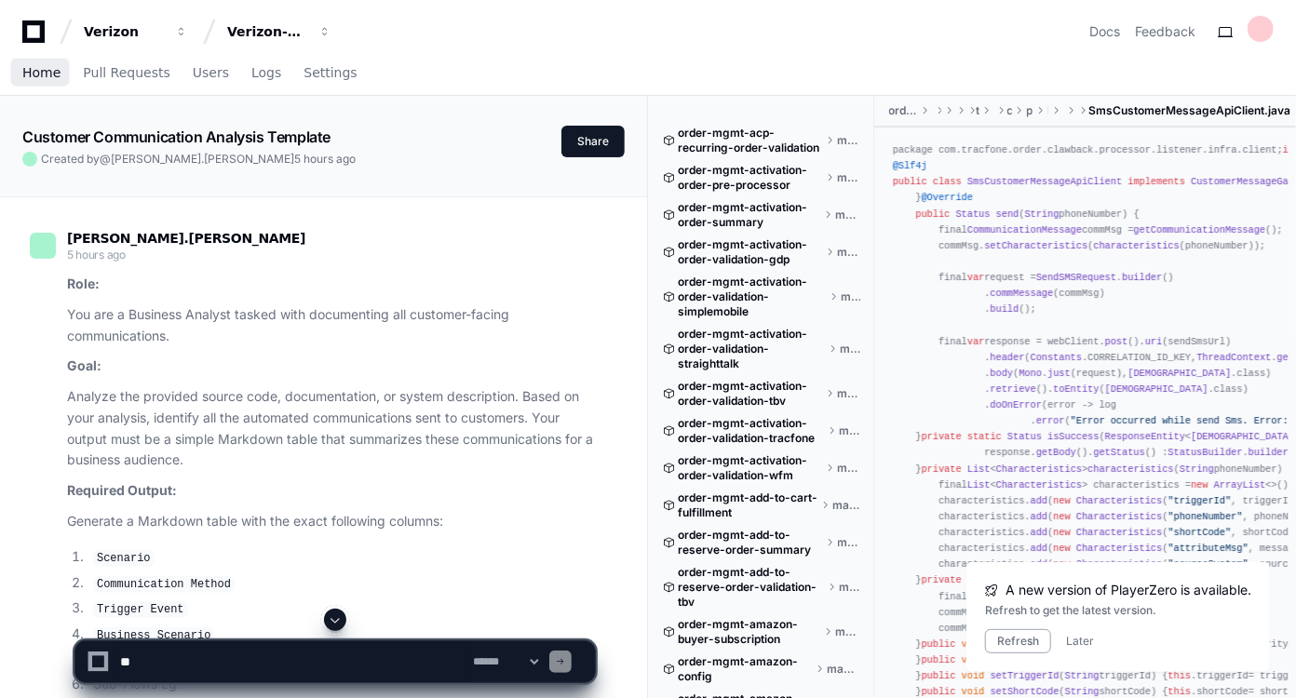
click at [33, 74] on span "Home" at bounding box center [41, 72] width 38 height 11
click at [34, 73] on span "Home" at bounding box center [41, 72] width 38 height 11
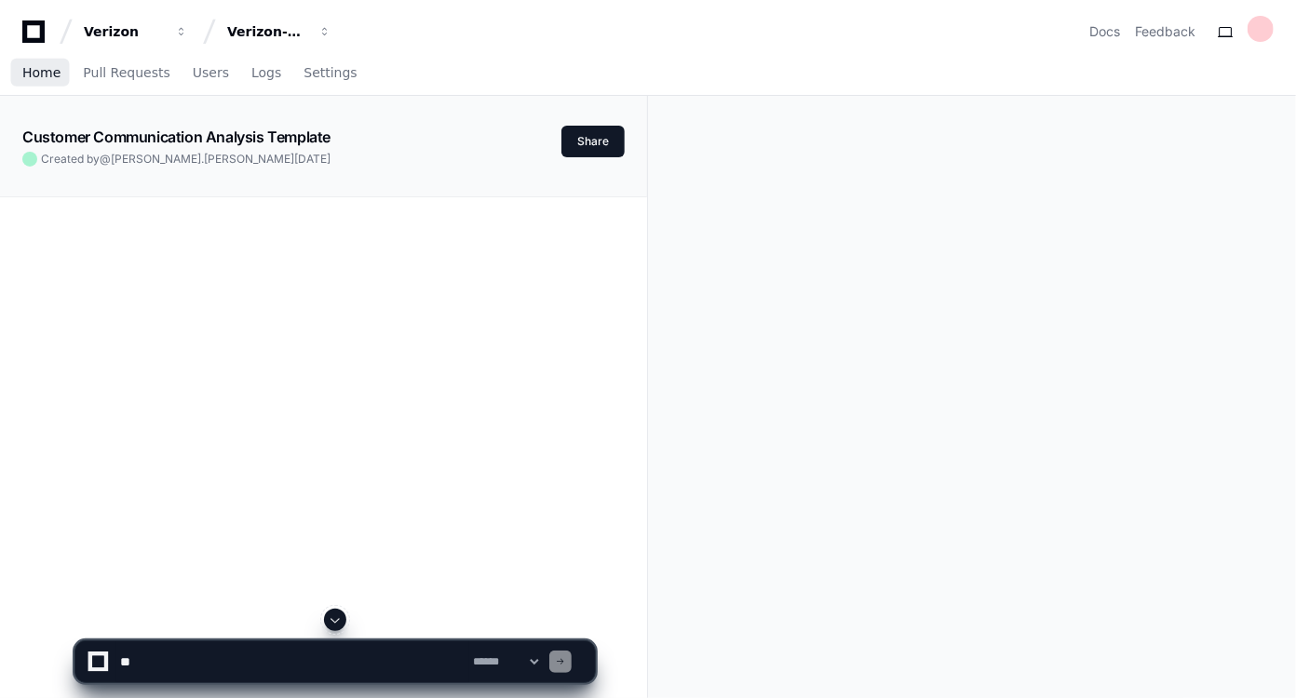
click at [34, 78] on span "Home" at bounding box center [41, 72] width 38 height 11
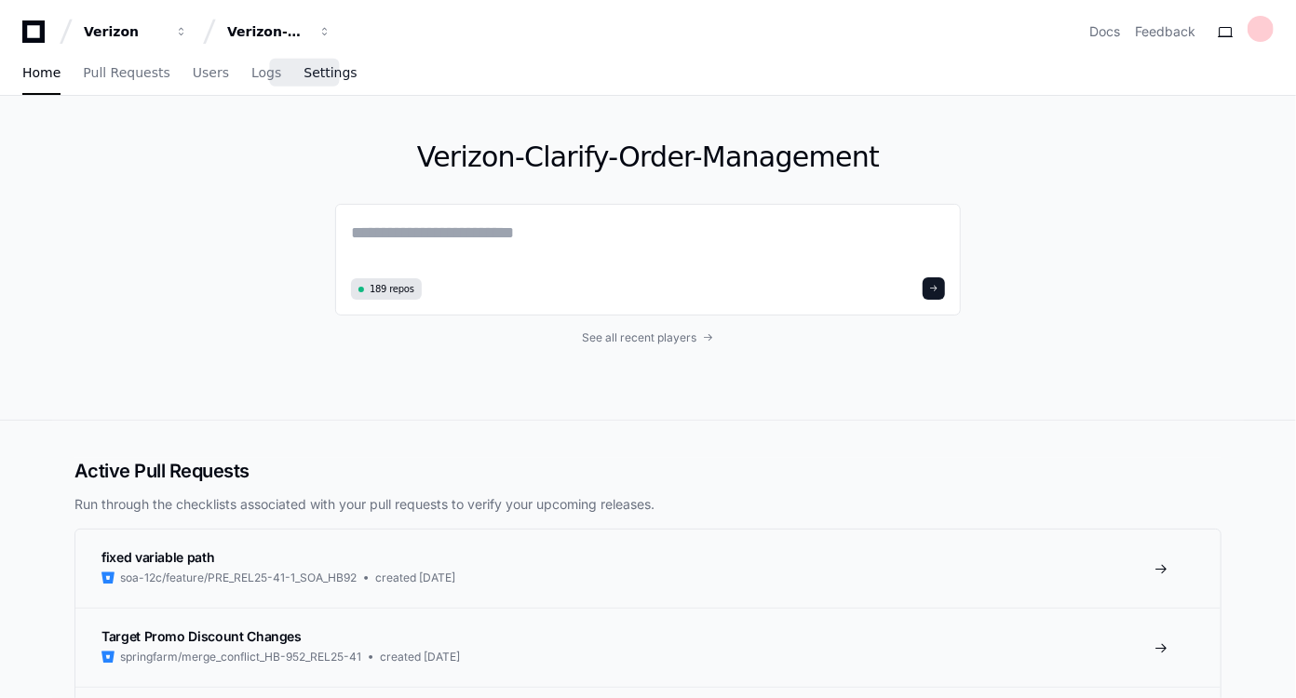
click at [315, 75] on span "Settings" at bounding box center [330, 72] width 53 height 11
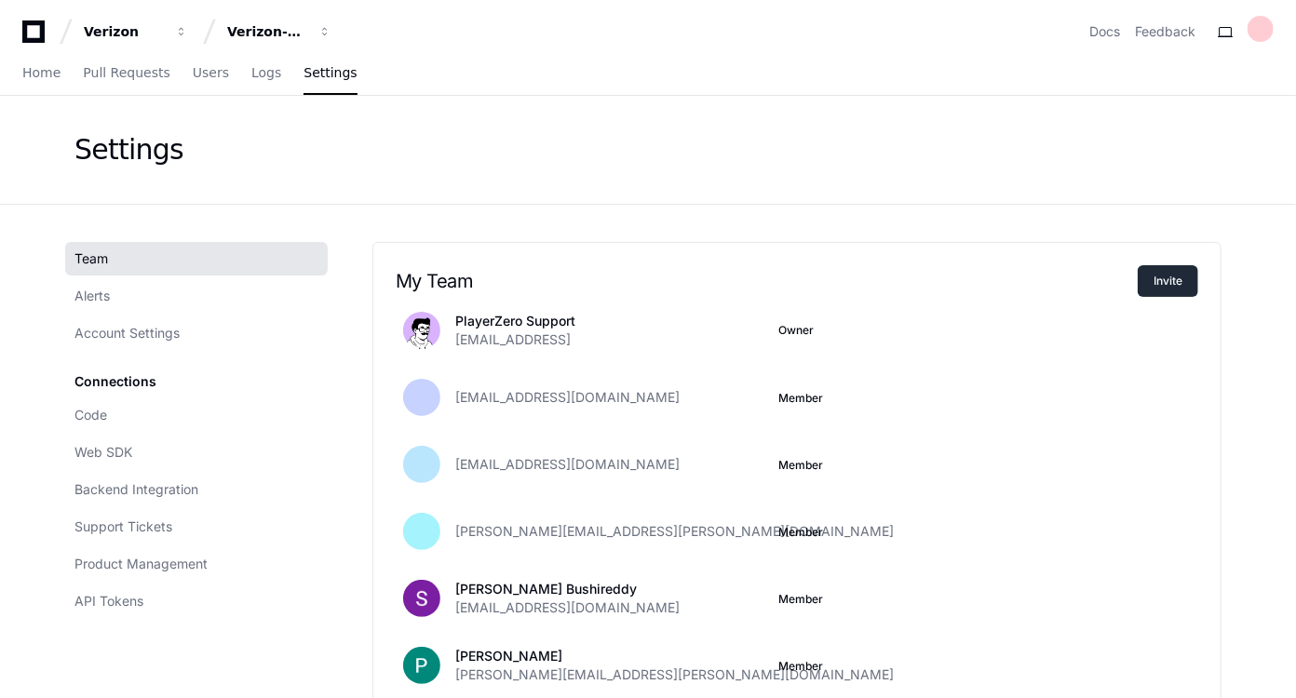
click at [1167, 286] on button "Invite" at bounding box center [1168, 281] width 61 height 32
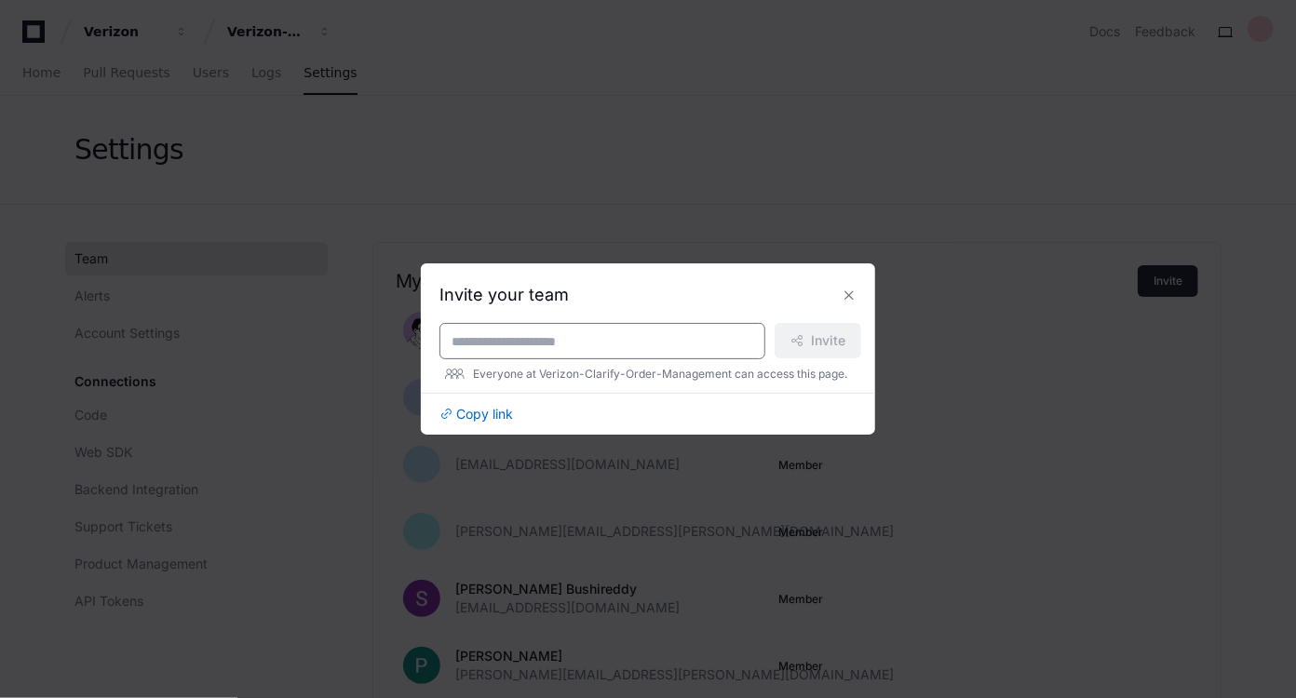
click at [568, 339] on input at bounding box center [603, 341] width 302 height 19
click at [447, 338] on div at bounding box center [603, 341] width 326 height 36
paste input "**********"
type input "**********"
click at [821, 342] on span "Invite" at bounding box center [828, 341] width 34 height 19
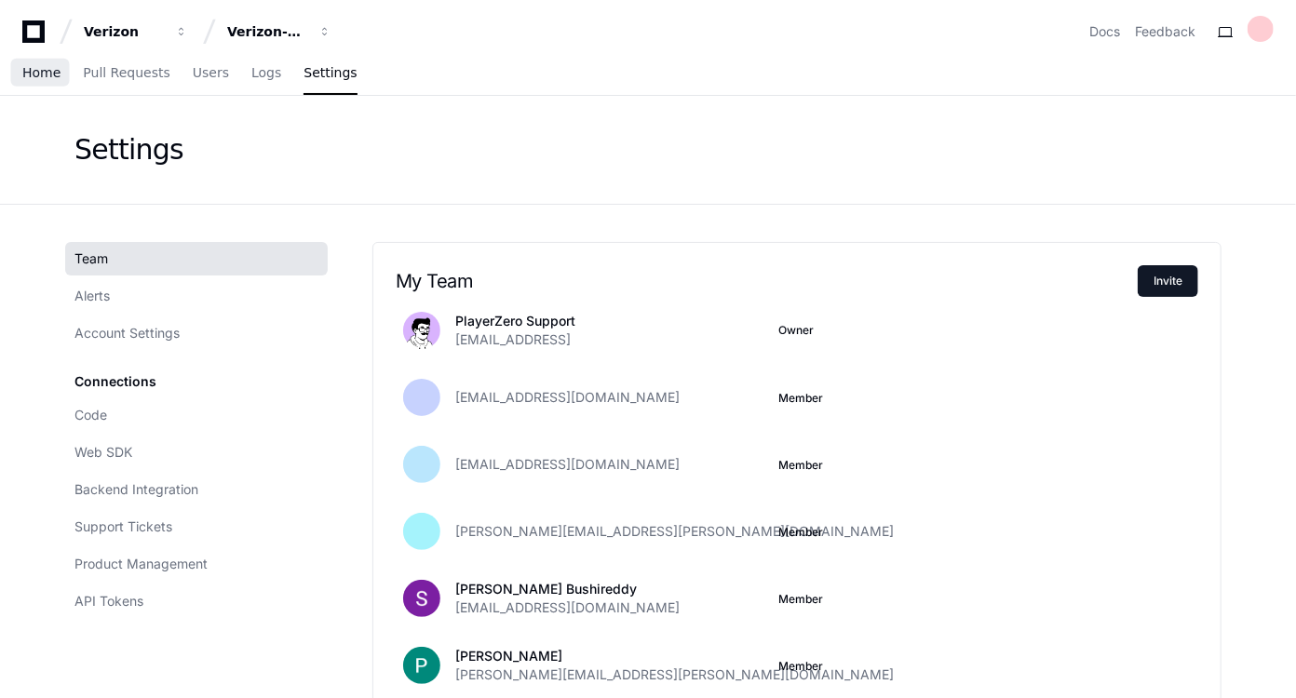
click at [36, 75] on span "Home" at bounding box center [41, 72] width 38 height 11
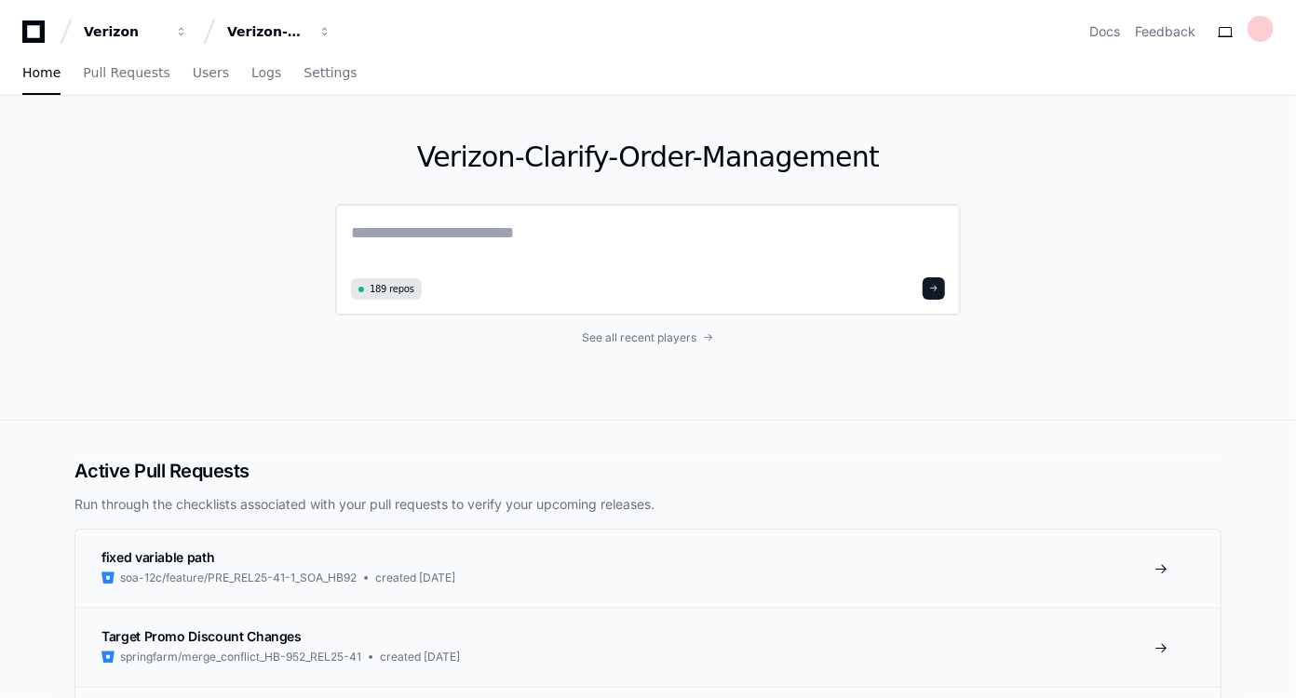
click at [359, 231] on textarea at bounding box center [648, 246] width 594 height 52
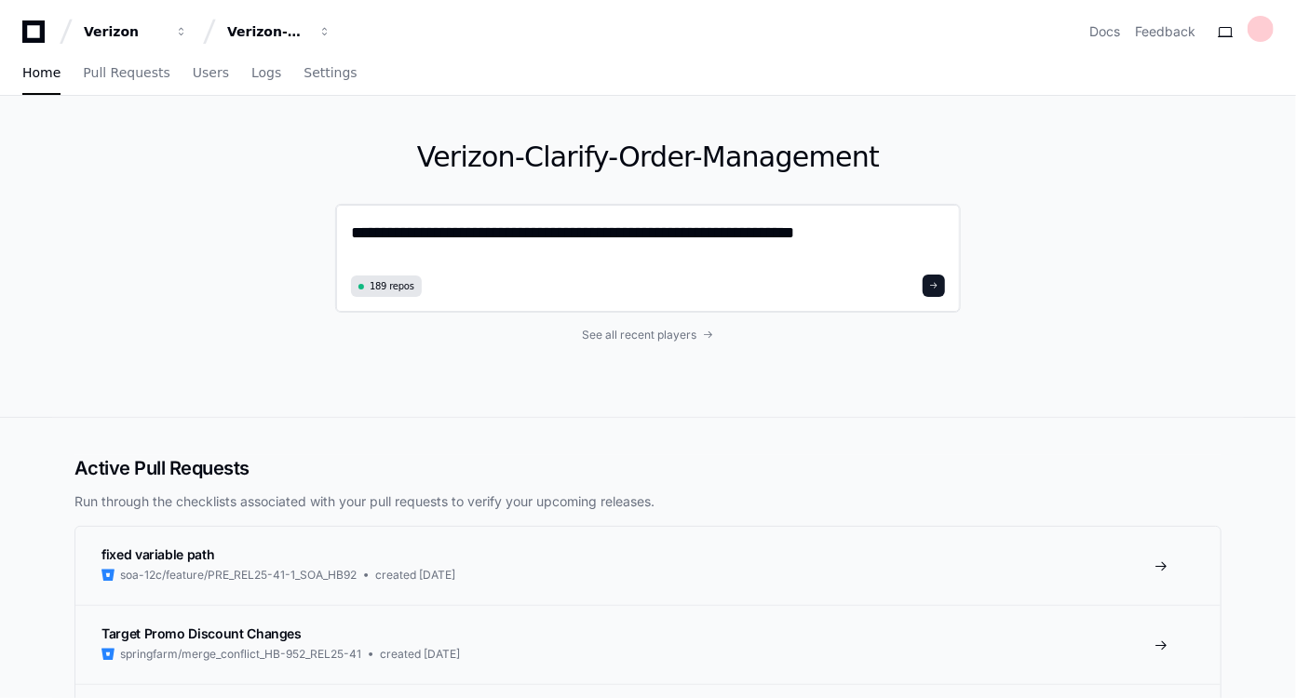
type textarea "**********"
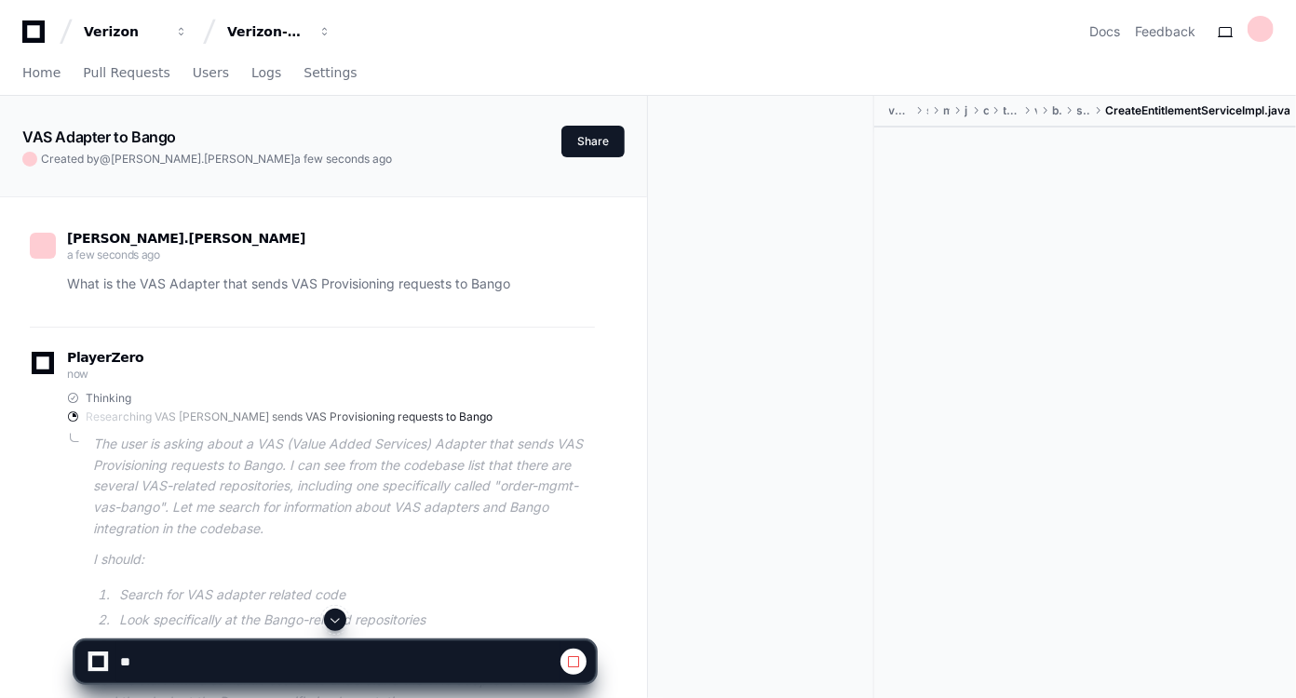
click at [630, 436] on div "[PERSON_NAME].[PERSON_NAME] a few seconds ago What is the VAS Adapter that send…" at bounding box center [323, 592] width 647 height 790
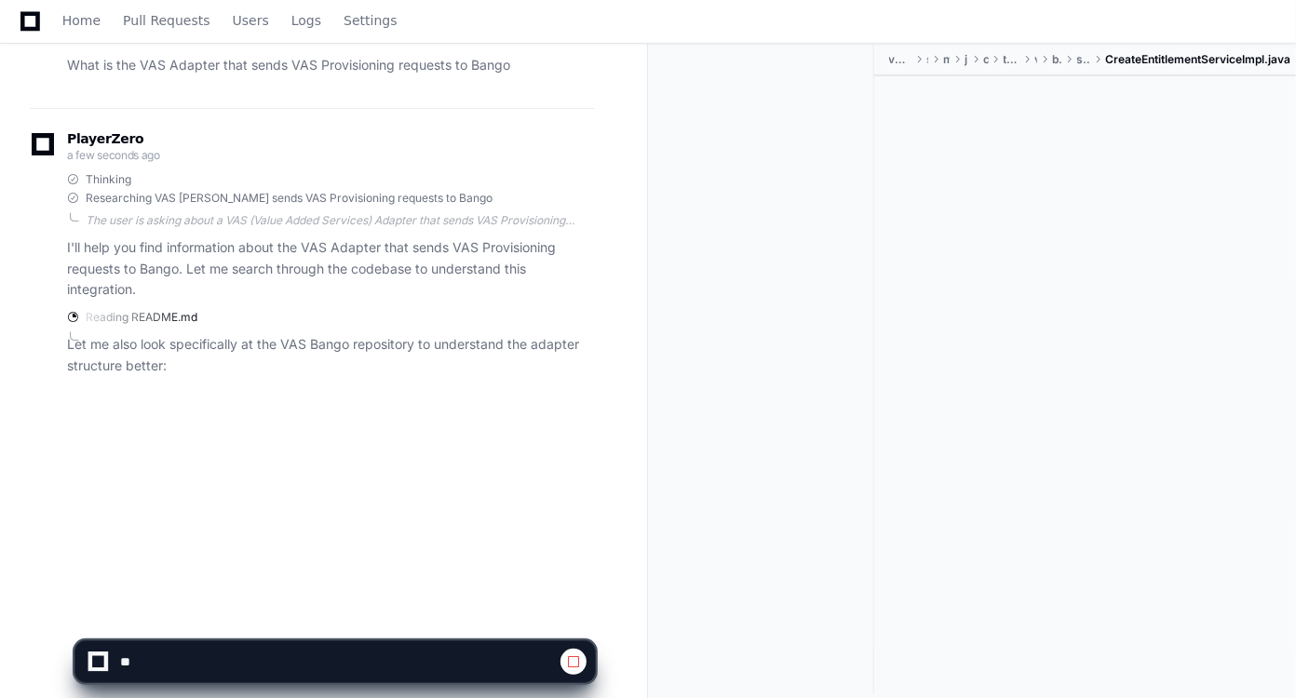
scroll to position [302, 0]
